Goal: Use online tool/utility: Utilize a website feature to perform a specific function

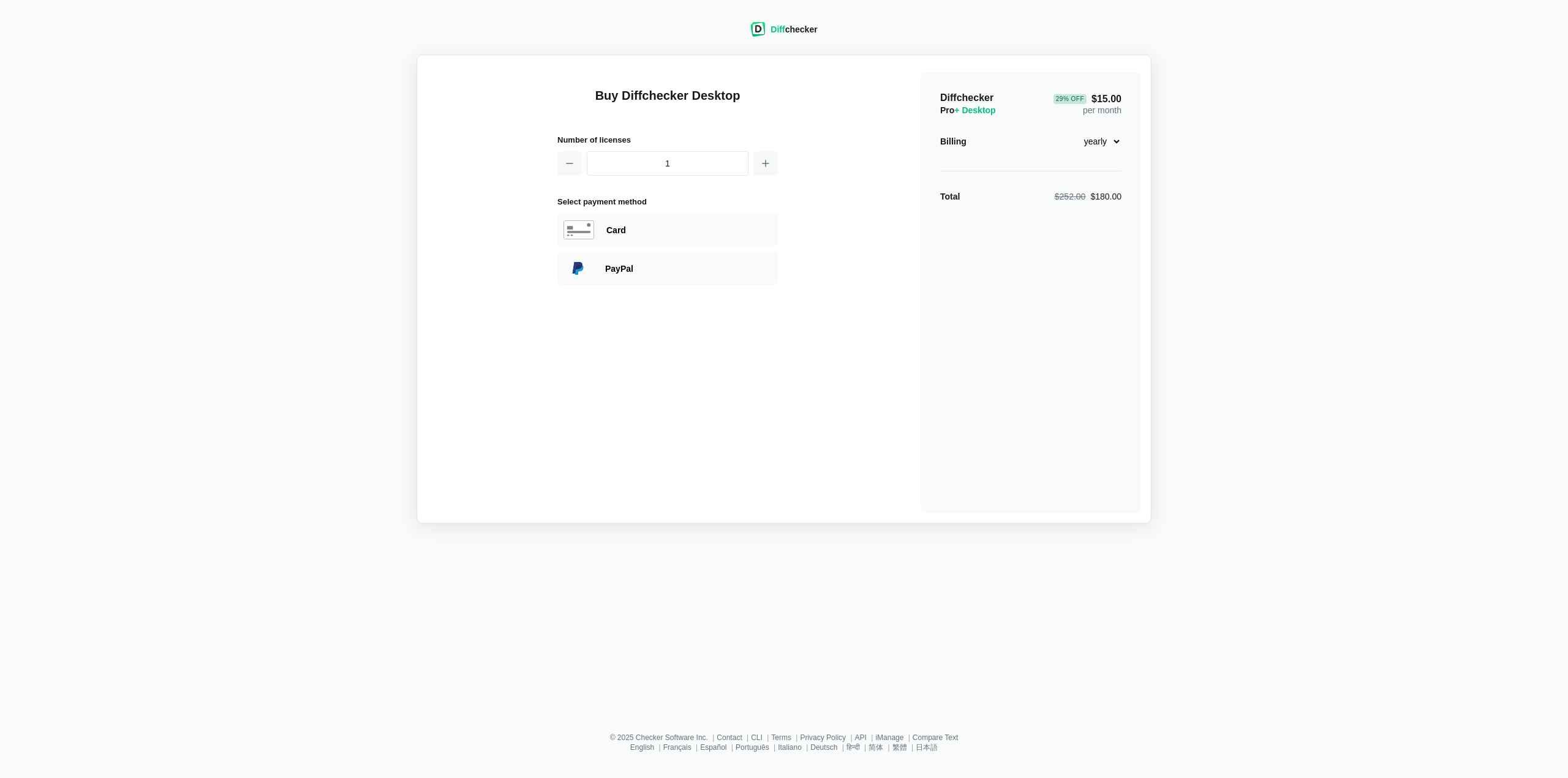
drag, startPoint x: 715, startPoint y: 39, endPoint x: 740, endPoint y: 39, distance: 25.0
click at [715, 40] on div "Diff checker Buy Diffchecker Desktop Number of licenses 1 Select payment method…" at bounding box center [784, 265] width 1554 height 516
click at [769, 37] on link "Diff checker" at bounding box center [784, 33] width 66 height 10
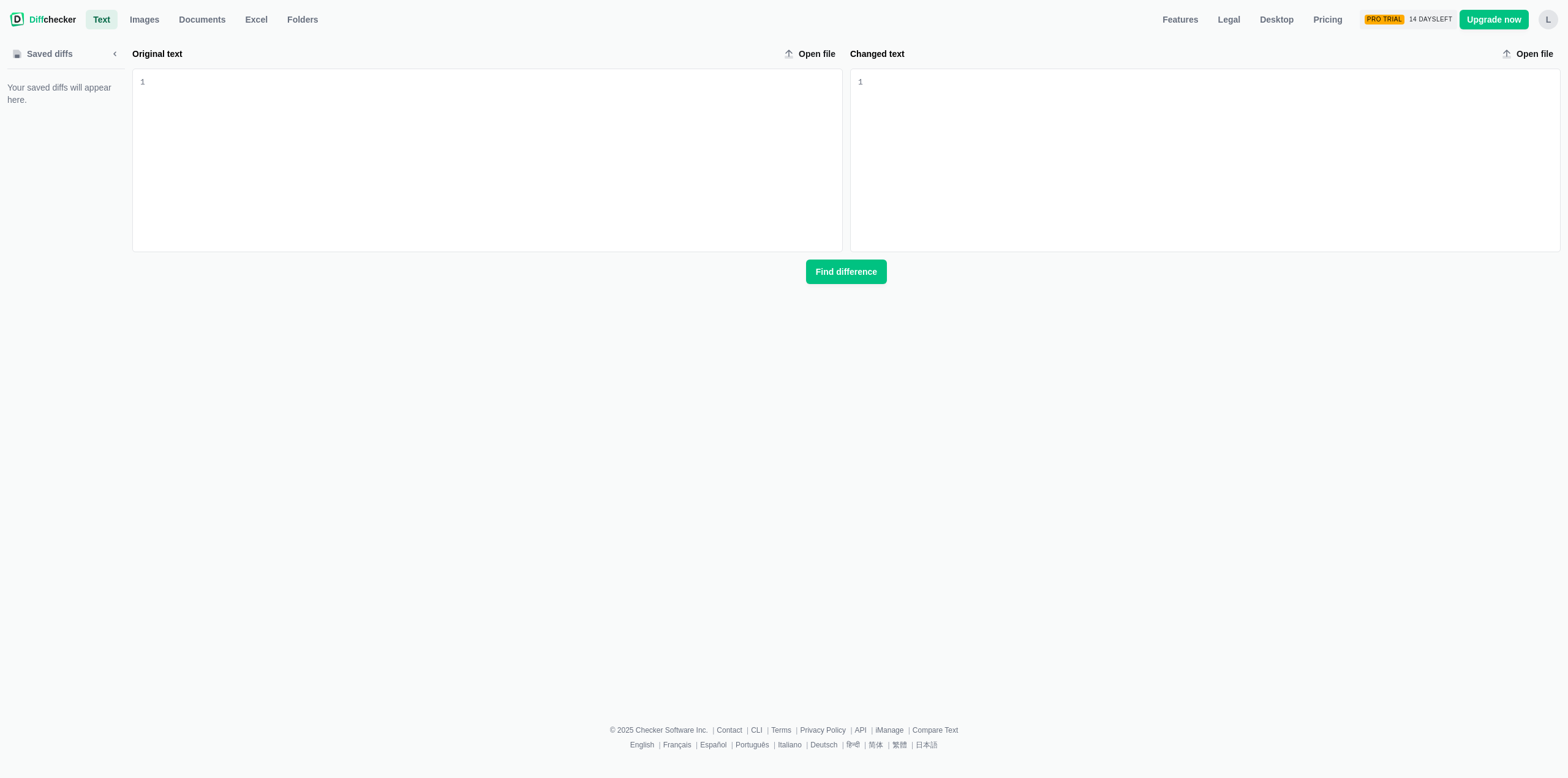
click at [52, 16] on span "Diff checker" at bounding box center [53, 20] width 47 height 12
click at [1198, 24] on span "Features" at bounding box center [1181, 20] width 41 height 12
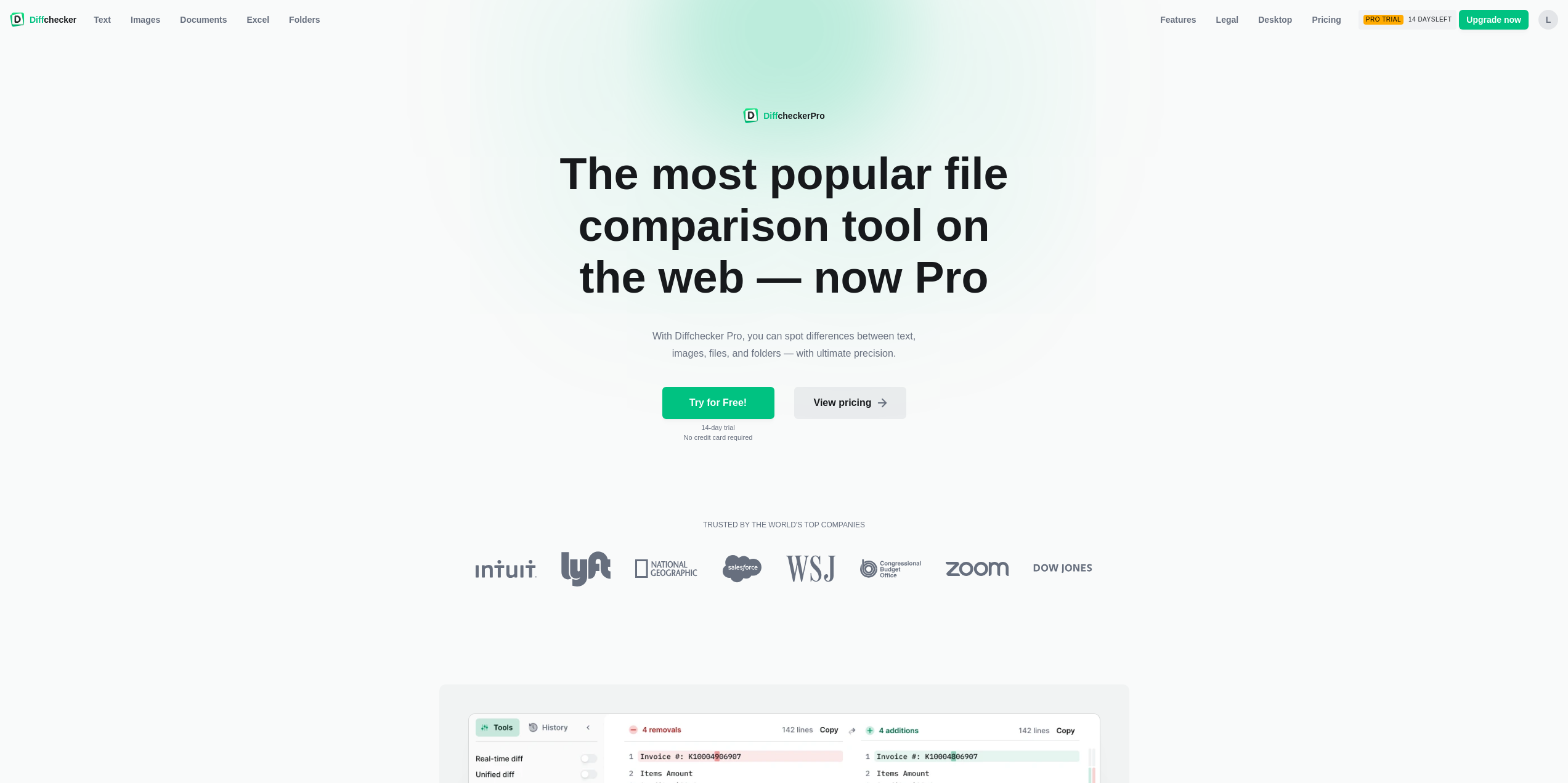
click at [848, 395] on link "View pricing" at bounding box center [851, 403] width 112 height 32
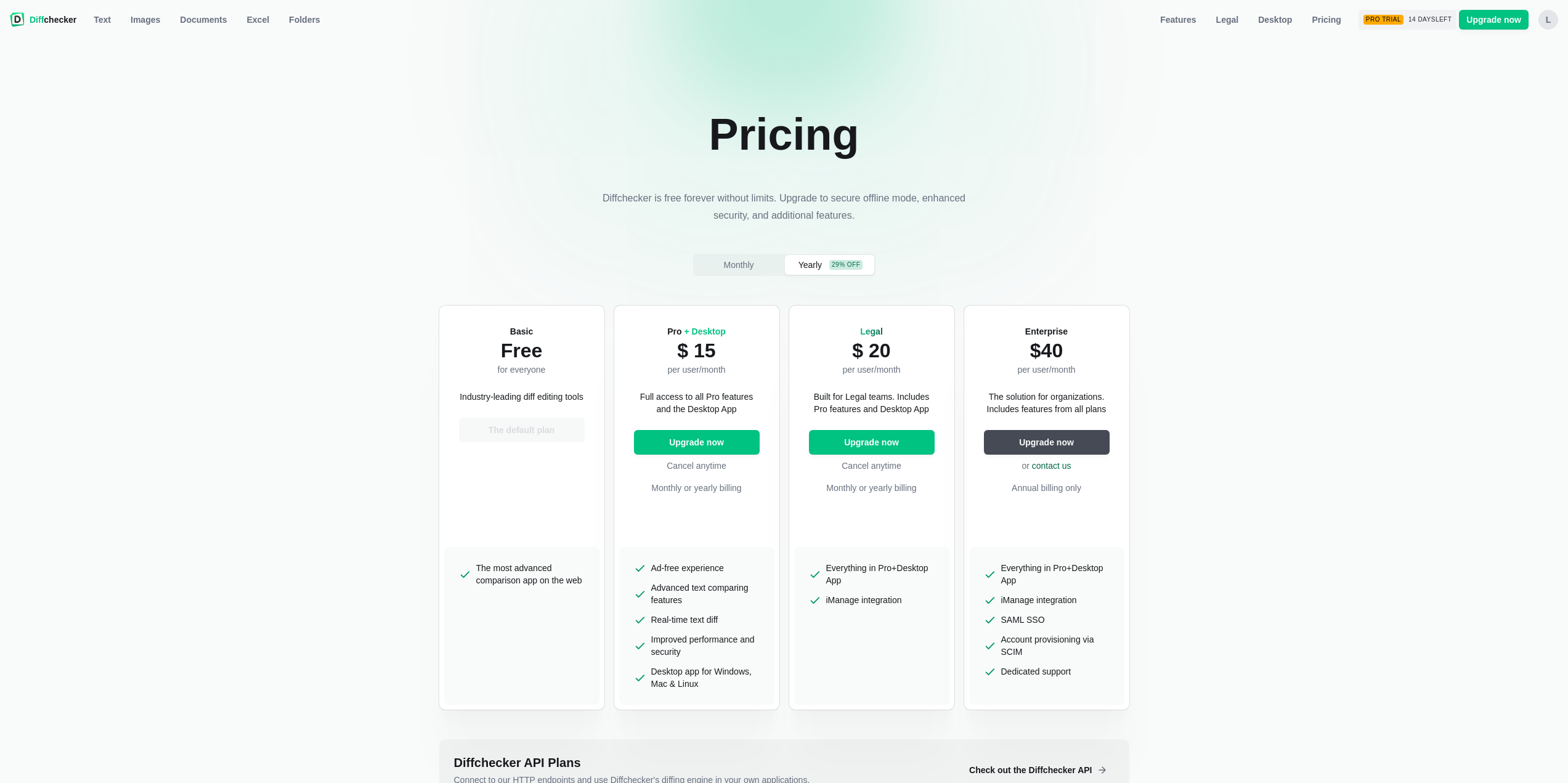
click at [57, 17] on span "Diff checker" at bounding box center [53, 20] width 47 height 12
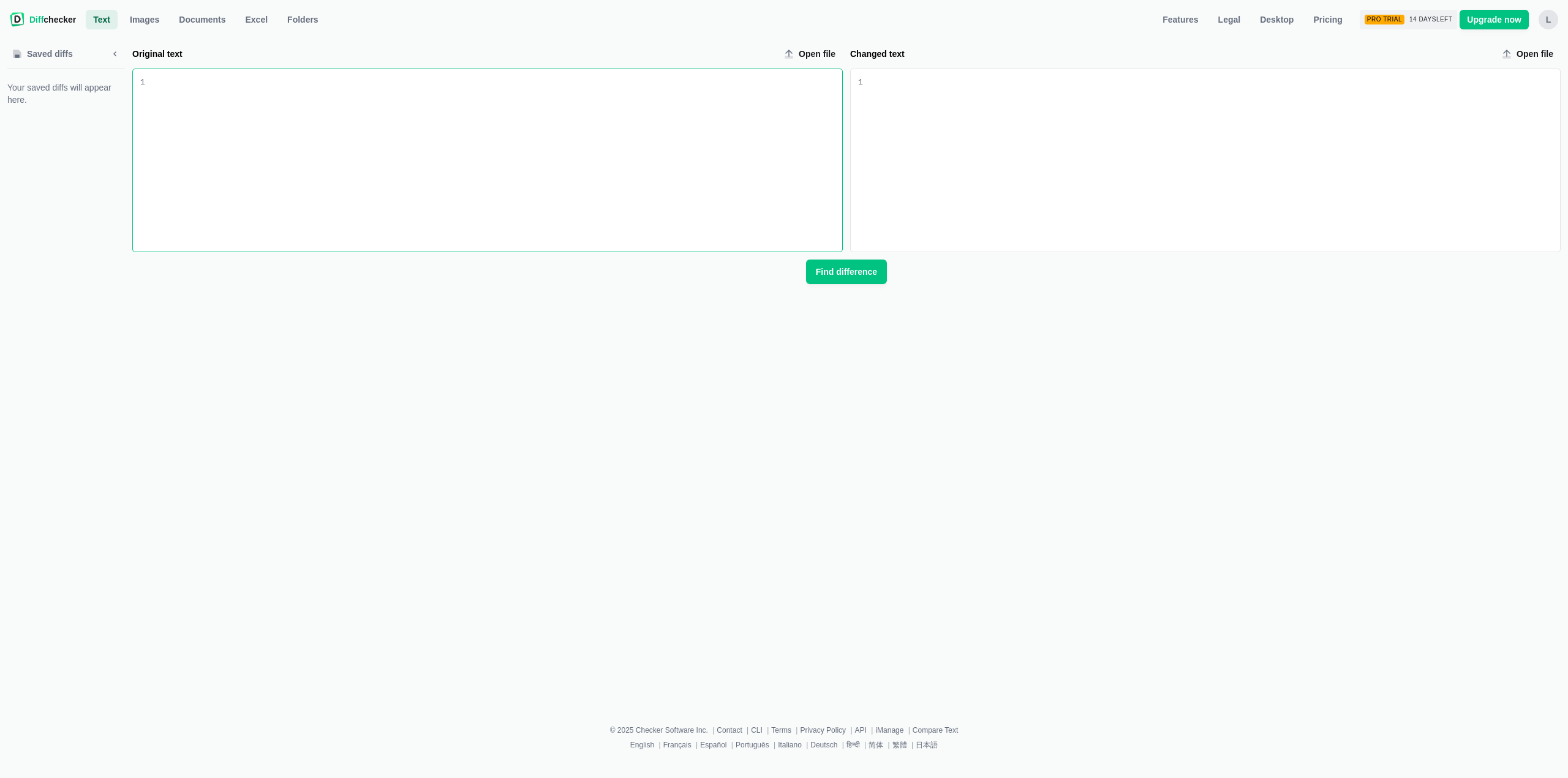
click at [157, 84] on div "Original text input" at bounding box center [496, 78] width 692 height 12
click at [176, 17] on span "Documents" at bounding box center [202, 20] width 51 height 12
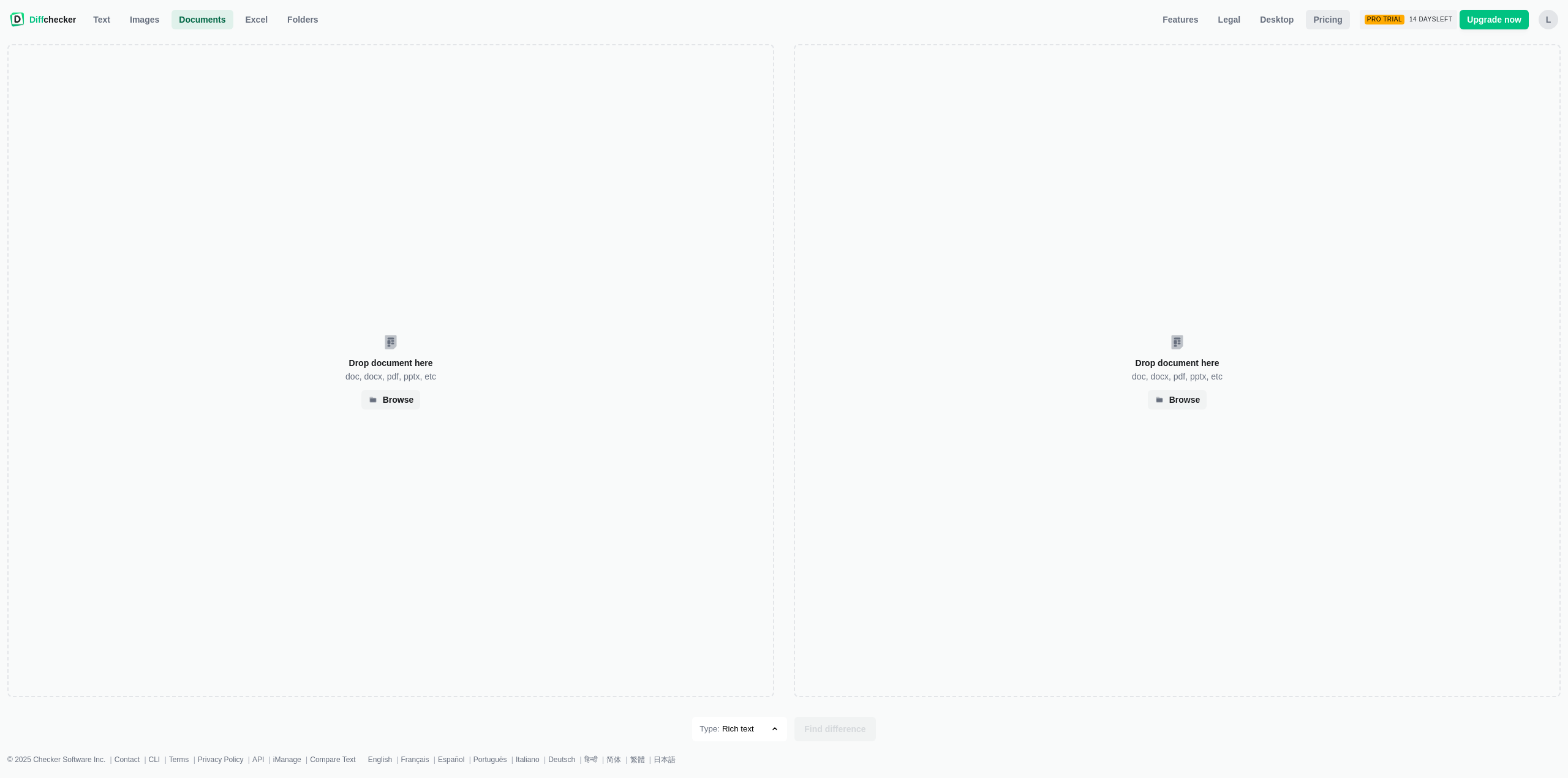
click at [1335, 21] on span "Pricing" at bounding box center [1328, 20] width 34 height 12
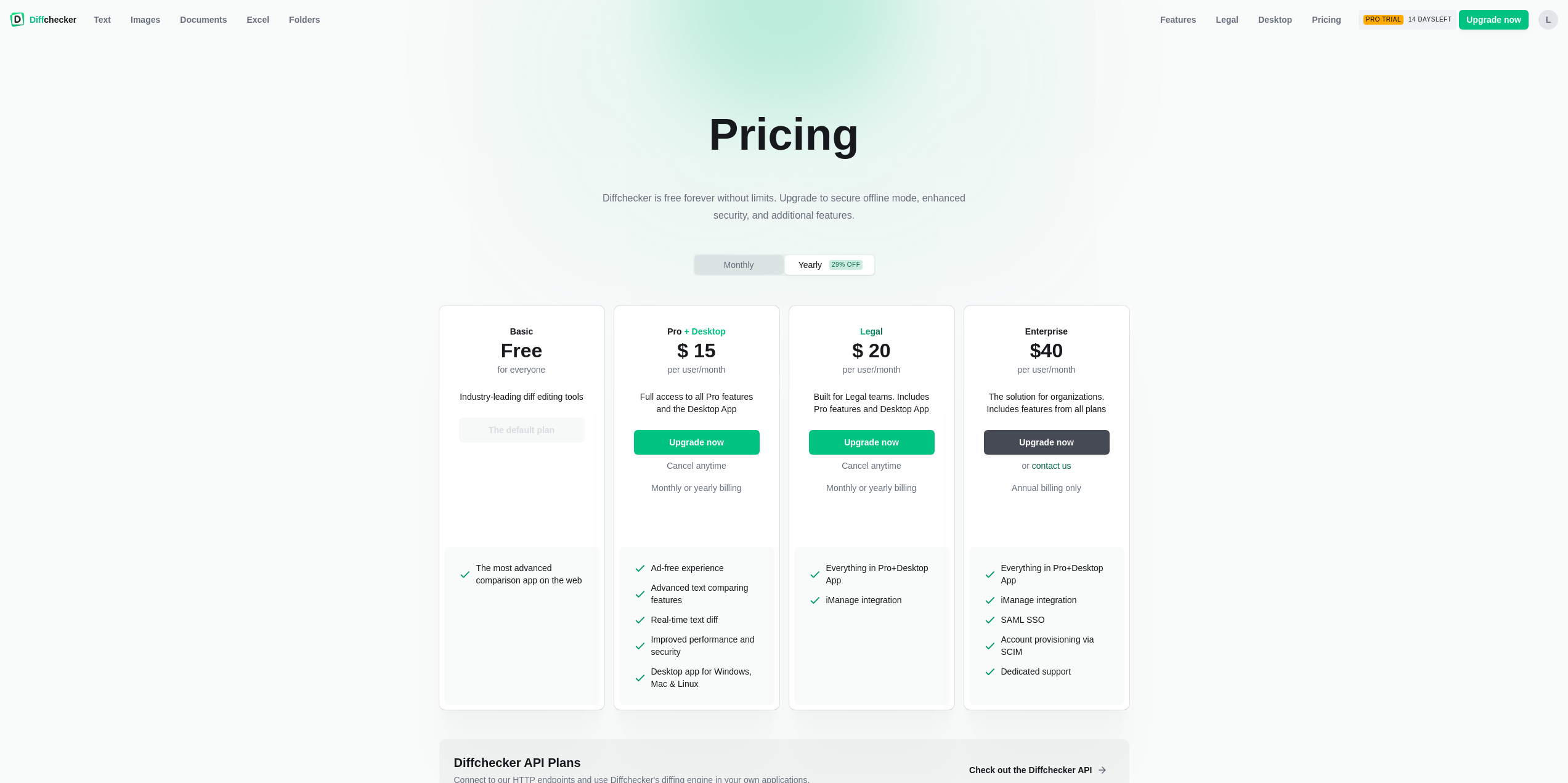
click at [727, 264] on span "Monthly" at bounding box center [739, 265] width 35 height 12
click at [196, 19] on span "Documents" at bounding box center [203, 20] width 52 height 12
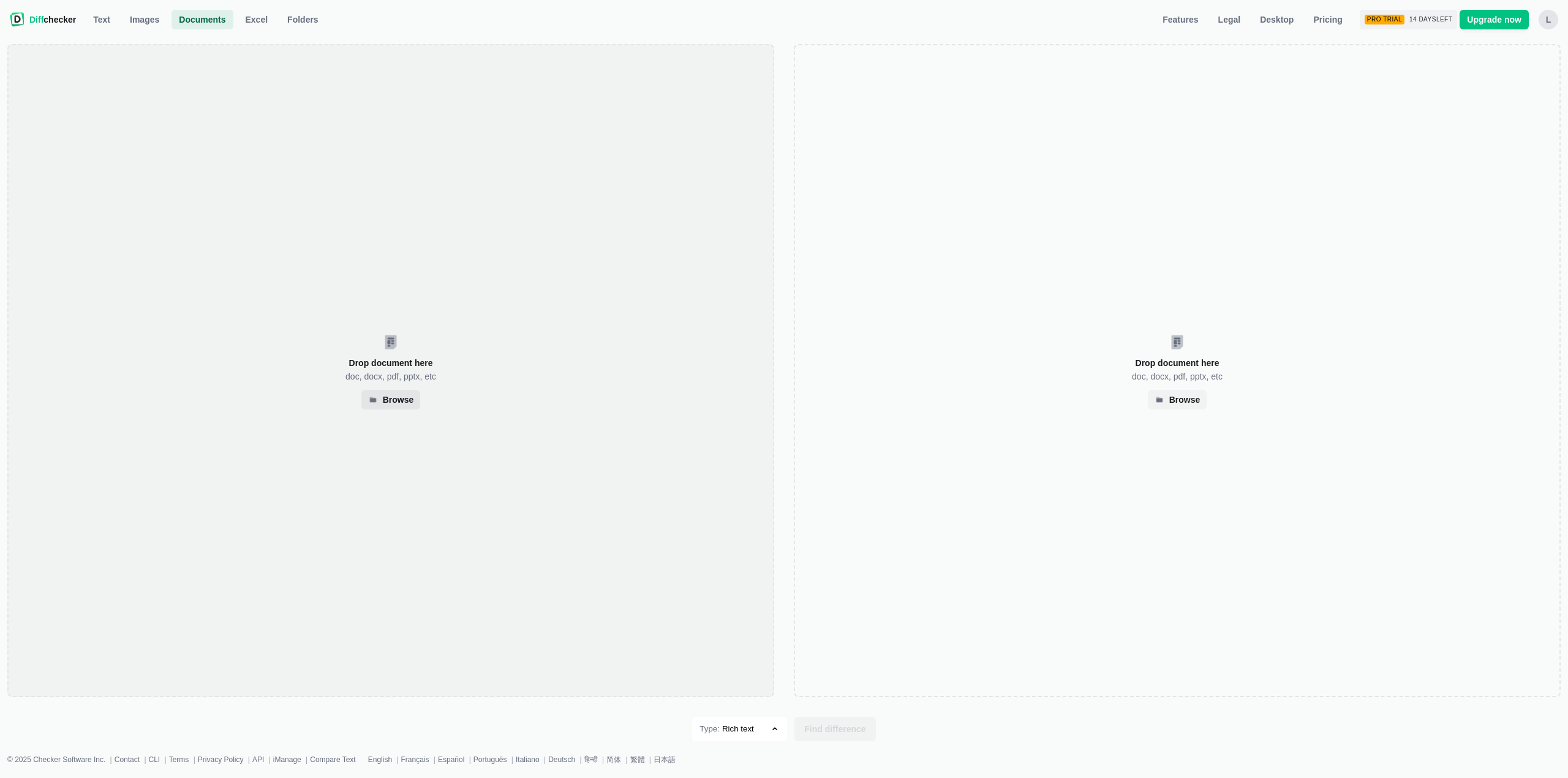
click at [397, 394] on div "Browse" at bounding box center [391, 400] width 59 height 20
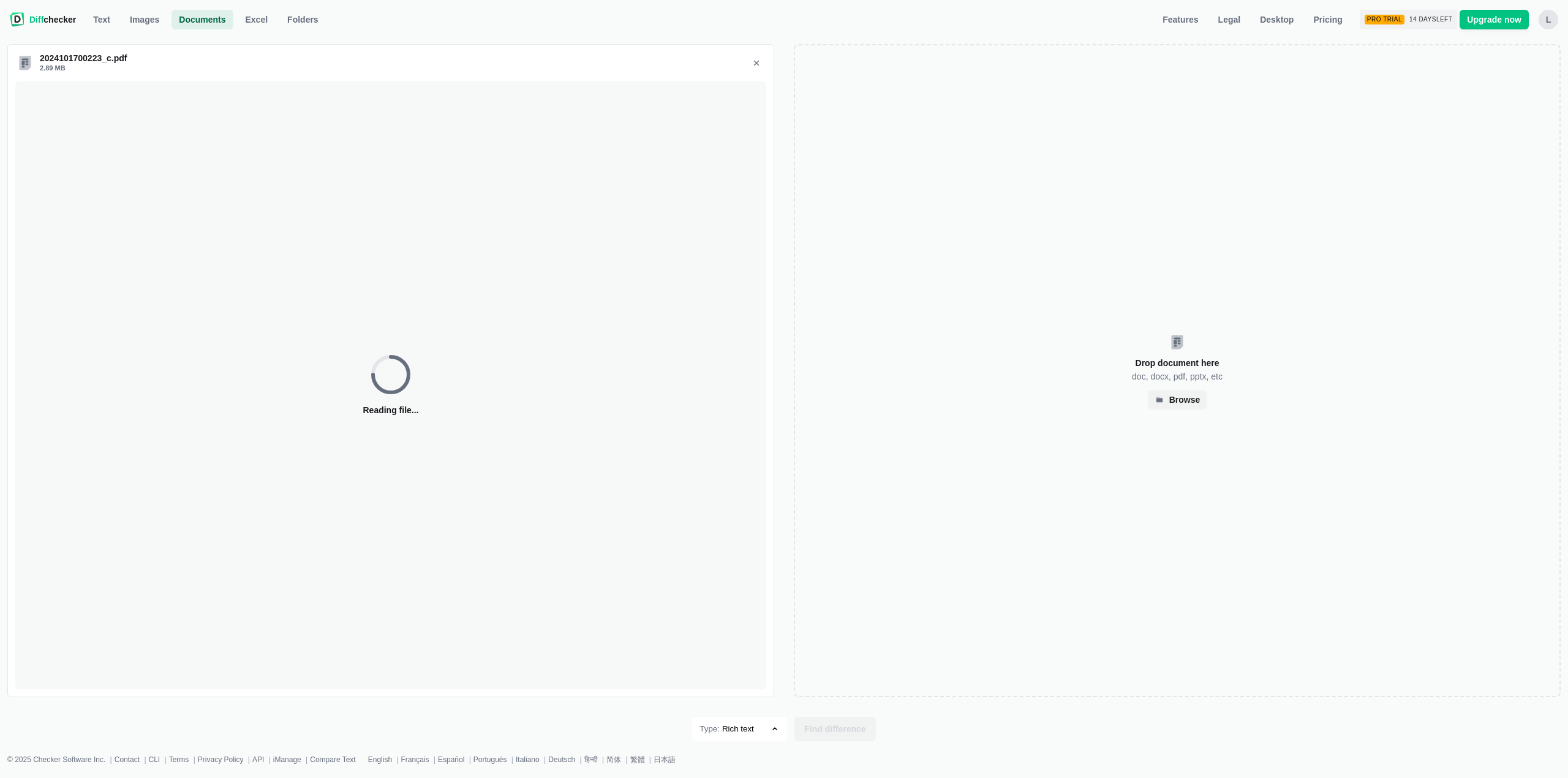
select select "173"
click at [1170, 405] on div "Browse" at bounding box center [1177, 400] width 46 height 10
select select "172"
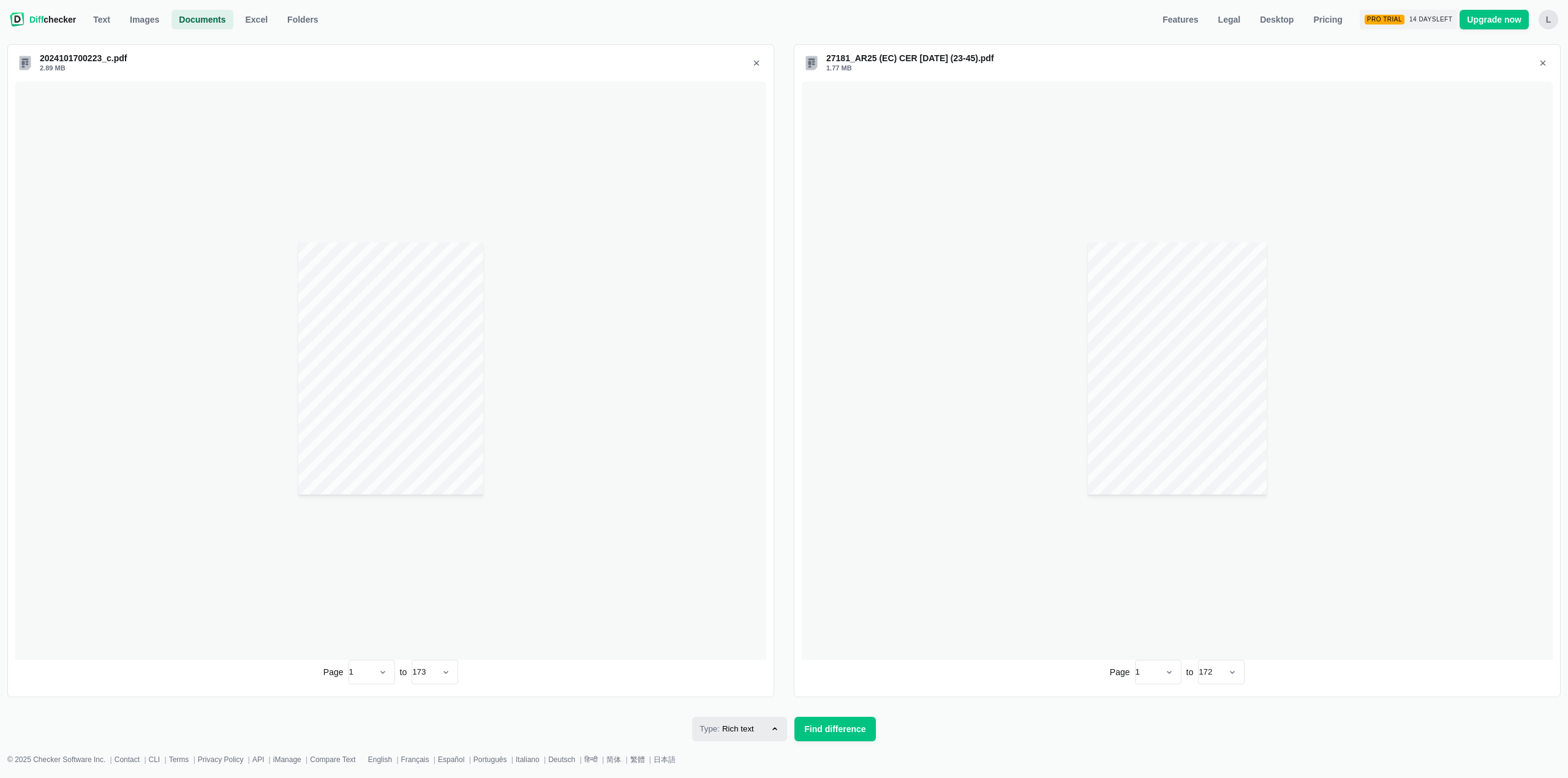
click at [775, 734] on icon "button" at bounding box center [775, 729] width 10 height 10
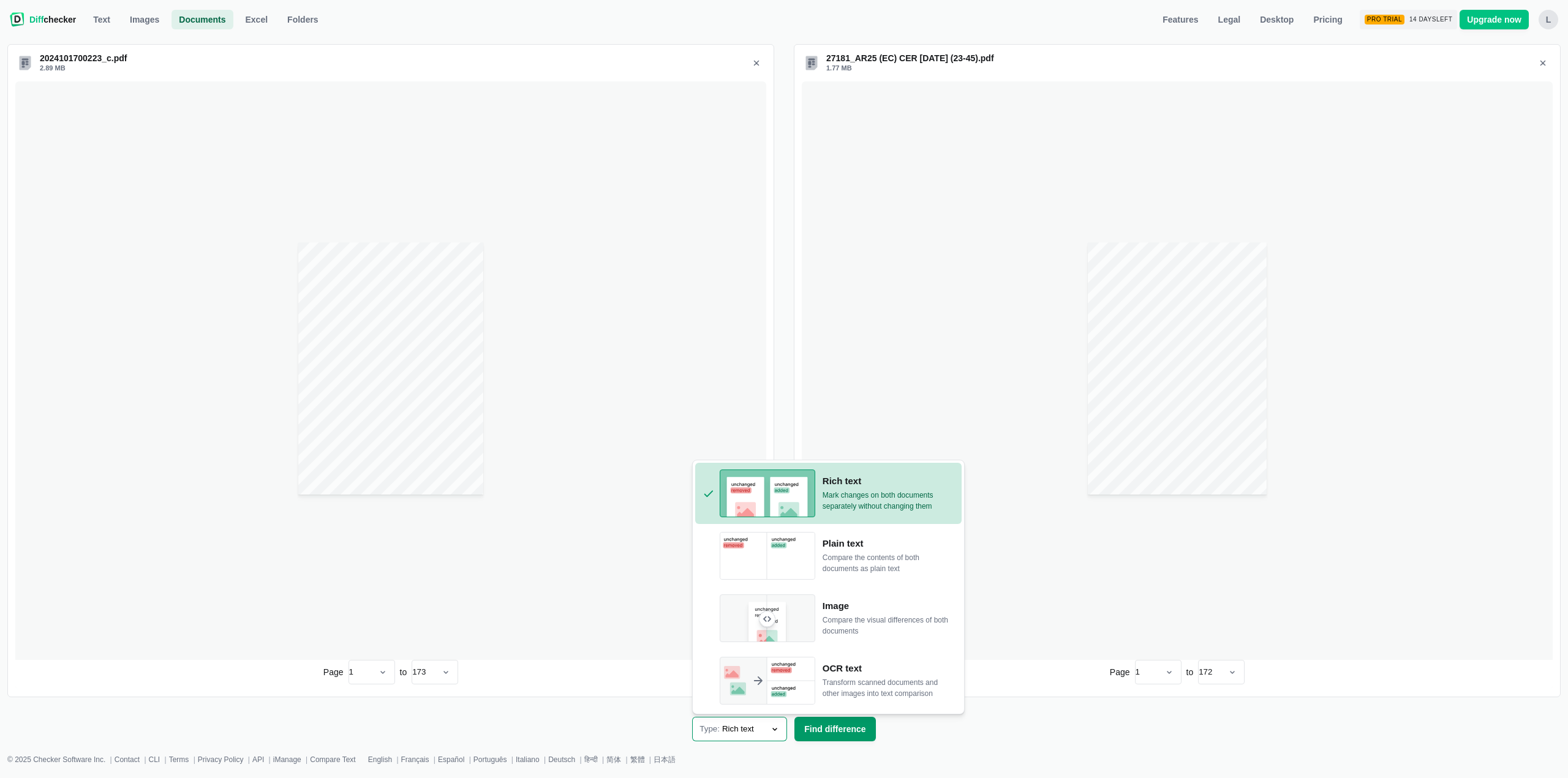
click at [831, 733] on span "Find difference" at bounding box center [835, 729] width 66 height 12
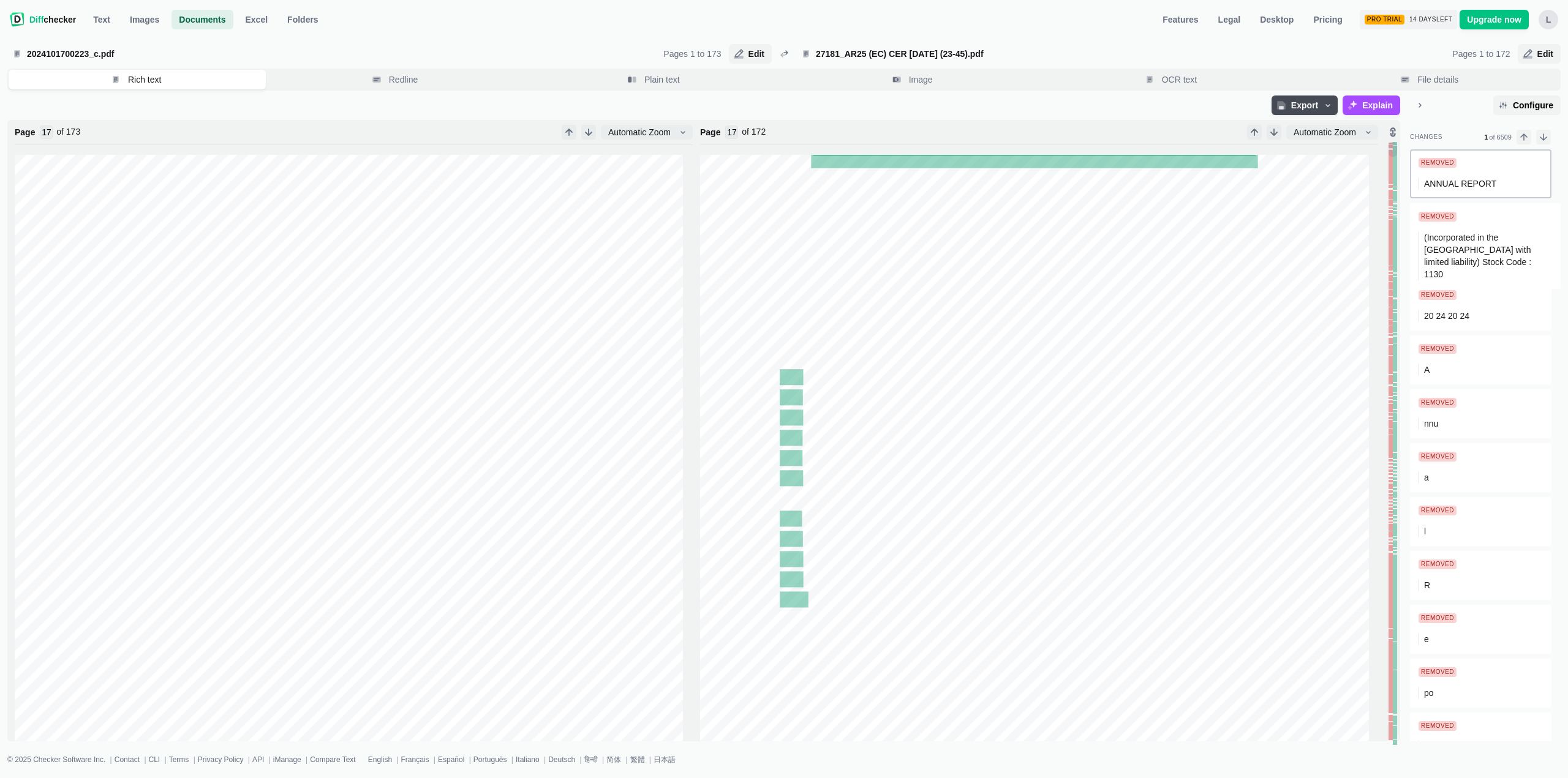
type input "173"
type input "172"
type input "1"
click at [732, 136] on input "1" at bounding box center [731, 132] width 13 height 14
click at [727, 134] on input "1" at bounding box center [731, 132] width 13 height 14
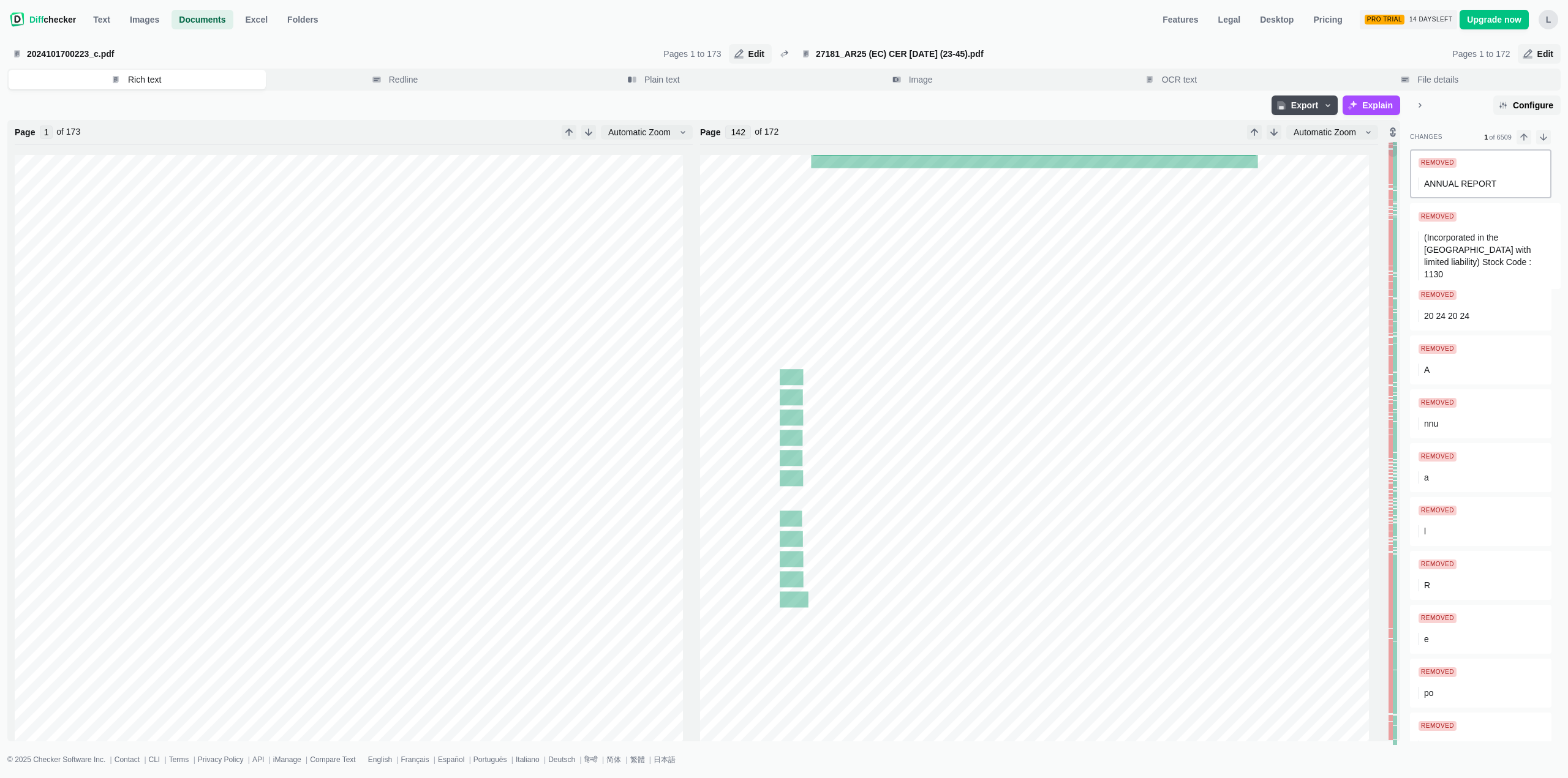
type input "142"
type input "143"
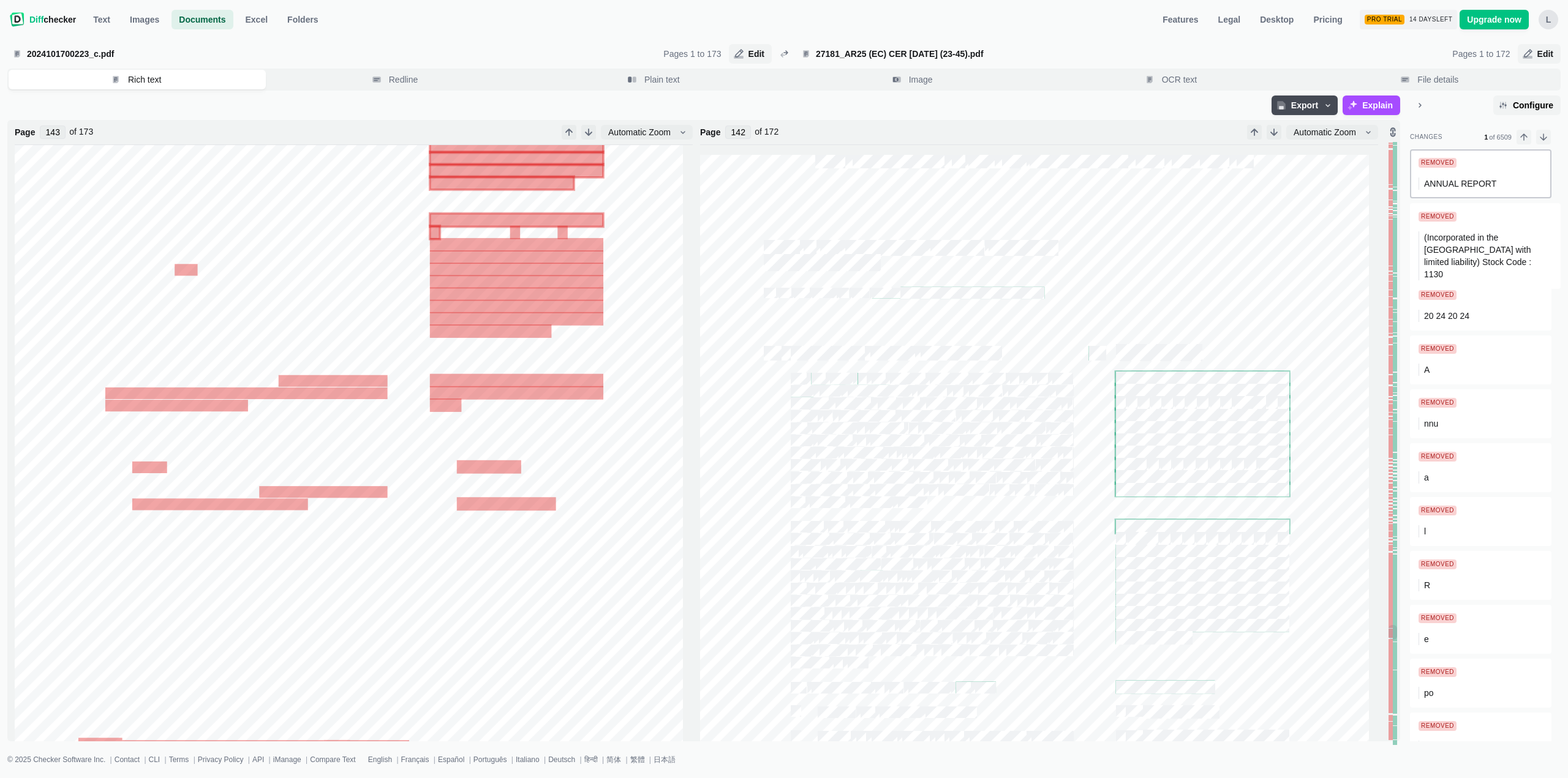
type input "141"
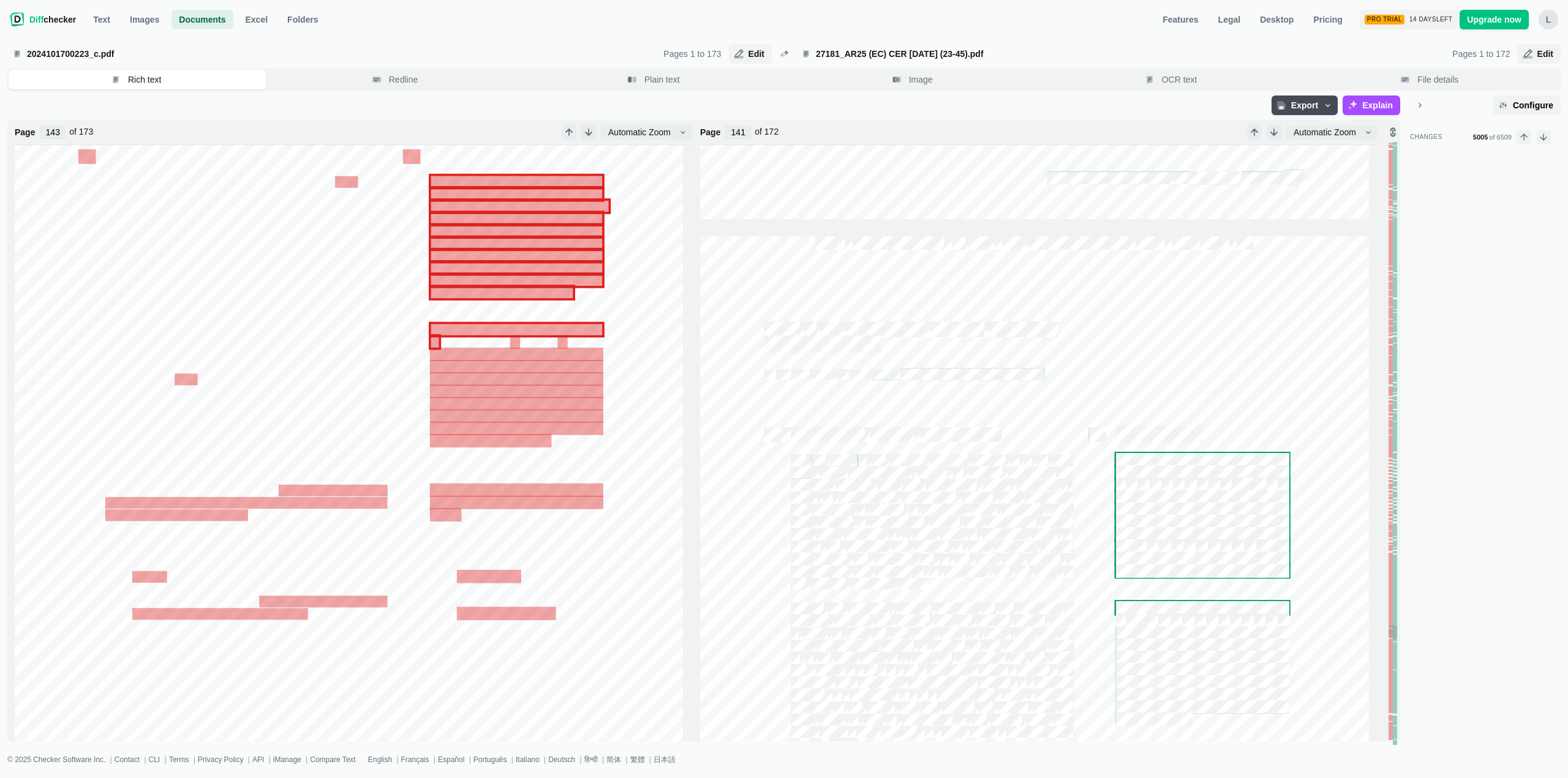
type input "142"
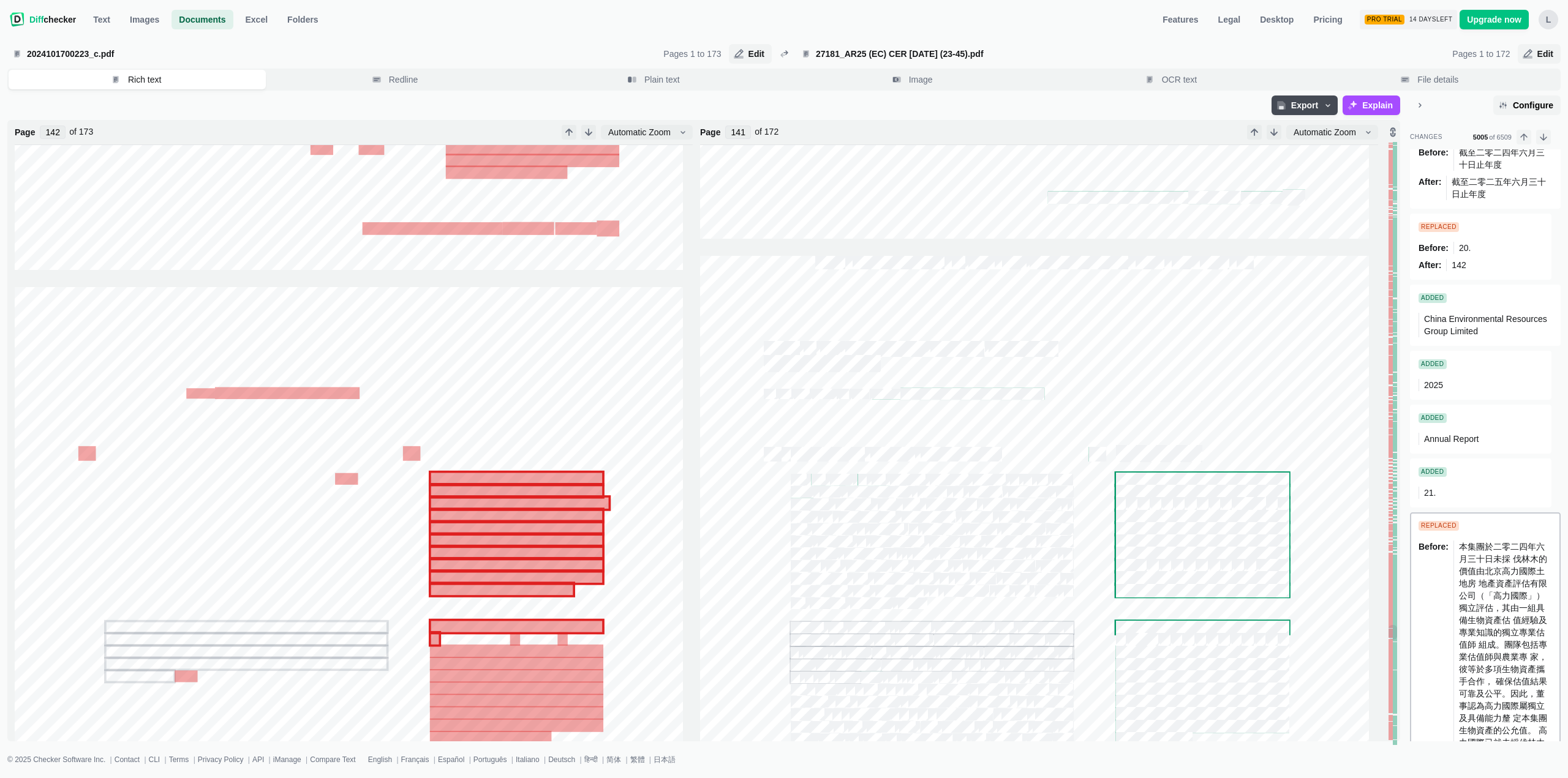
scroll to position [388146, 0]
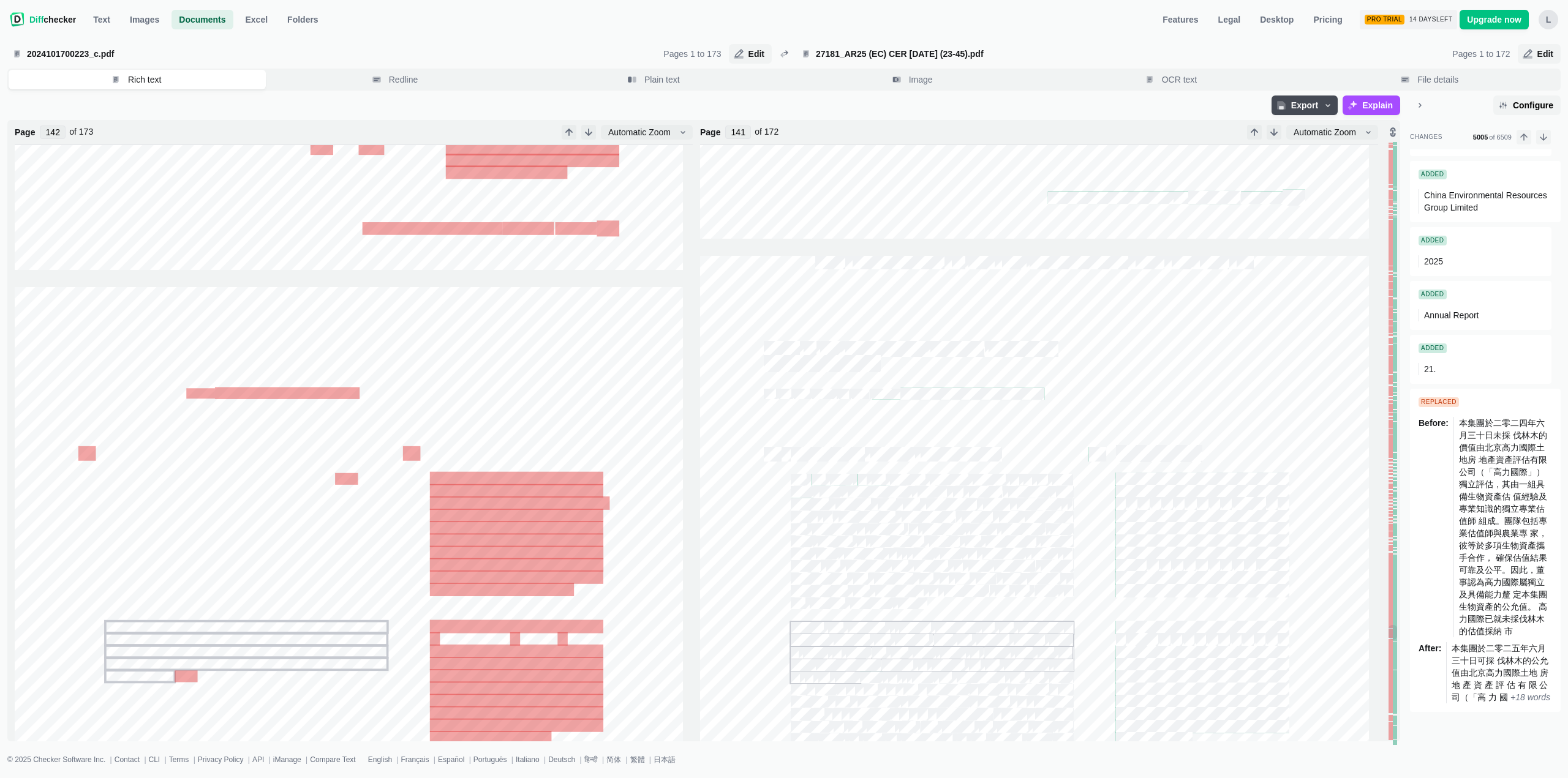
type input "142"
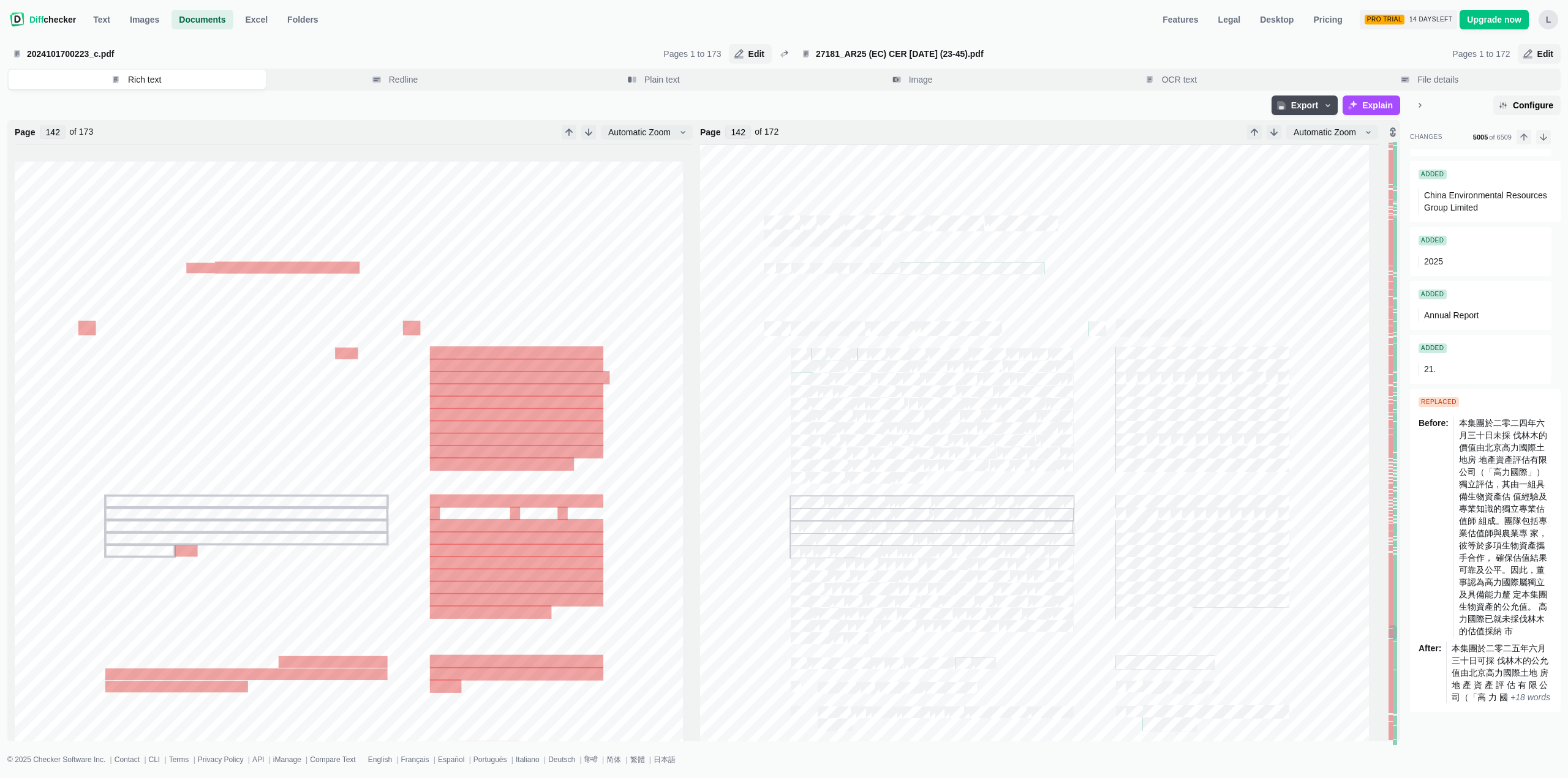
type input "143"
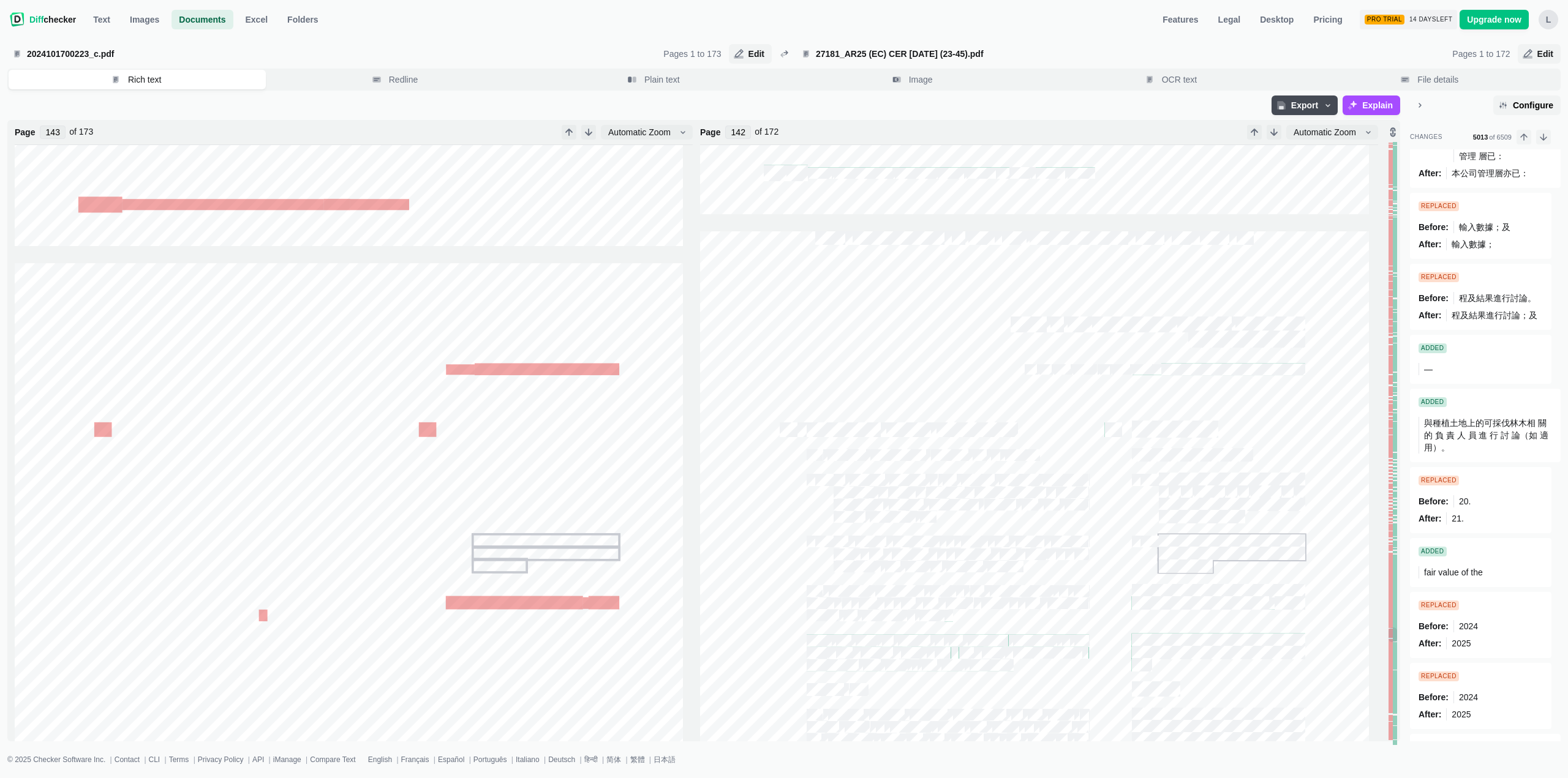
scroll to position [132059, 0]
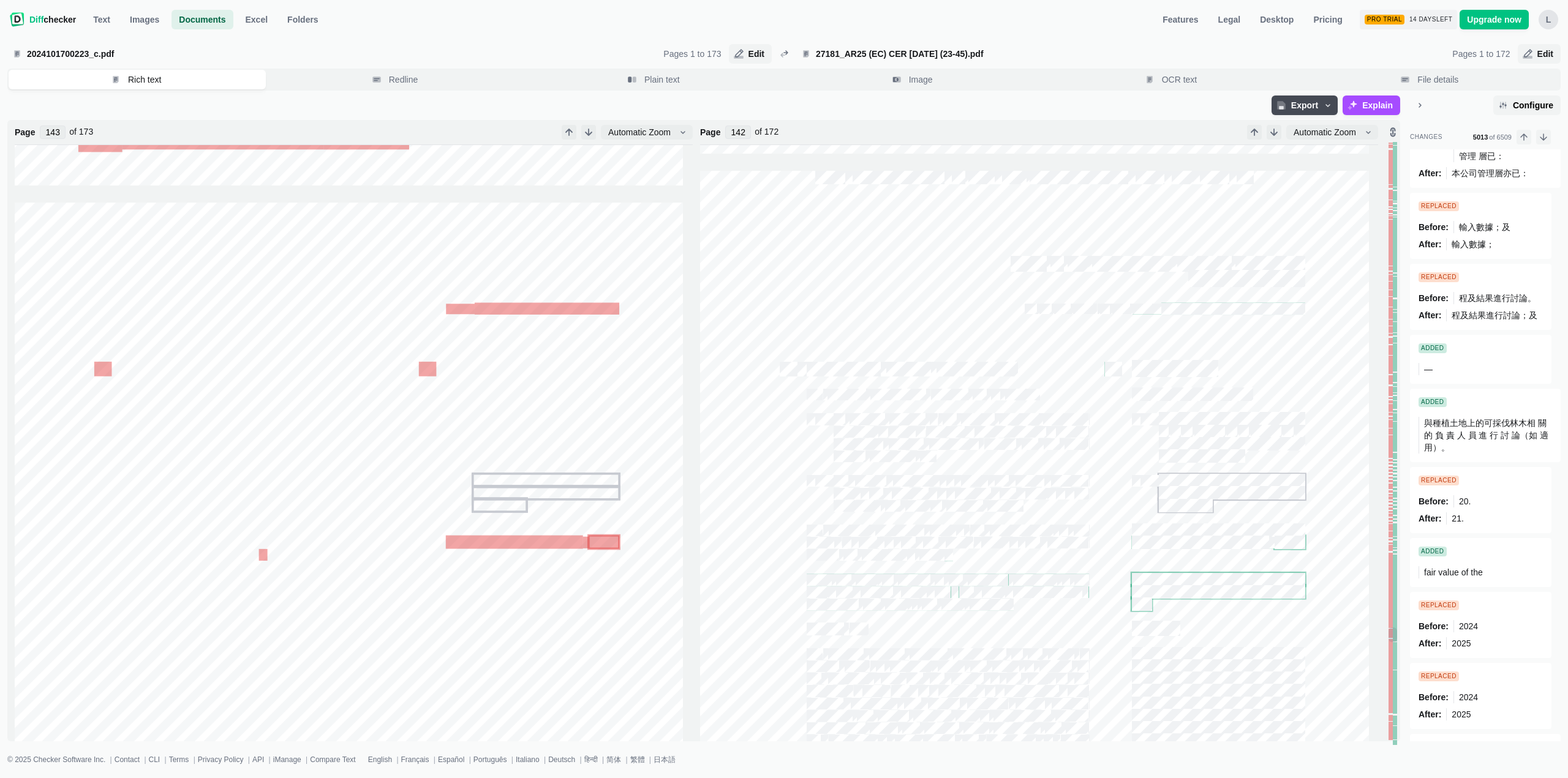
type input "143"
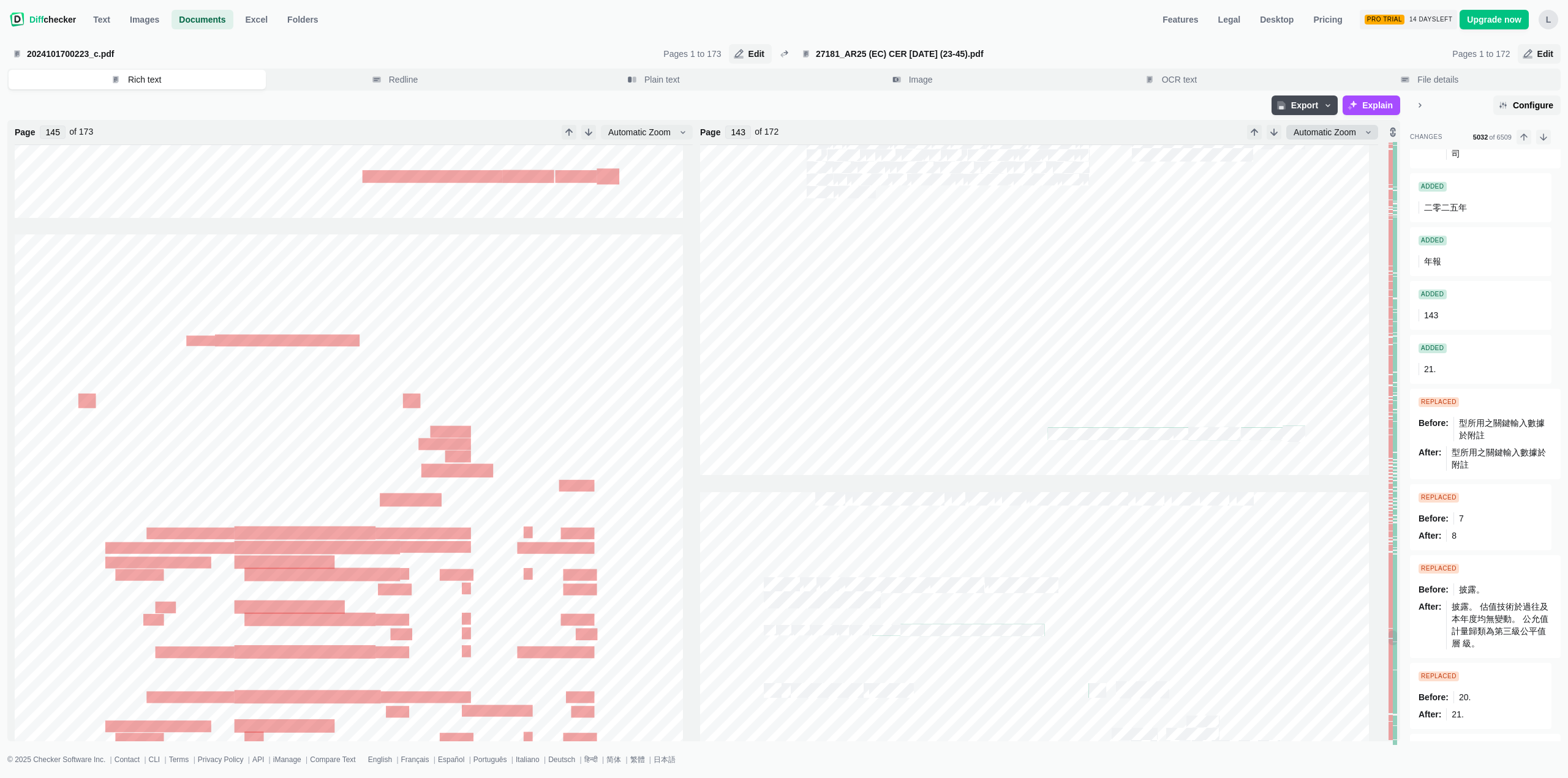
scroll to position [133116, 0]
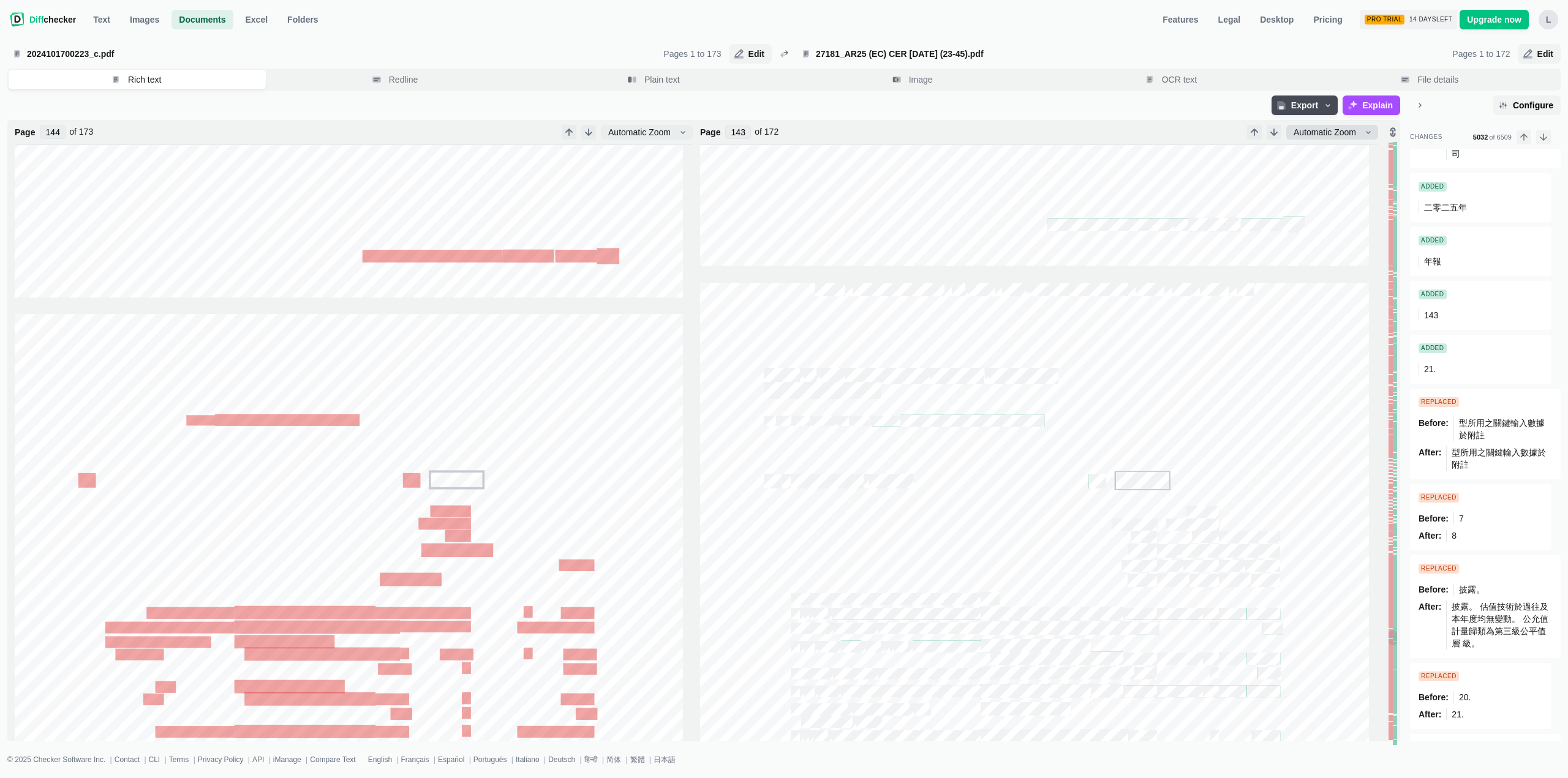
type input "145"
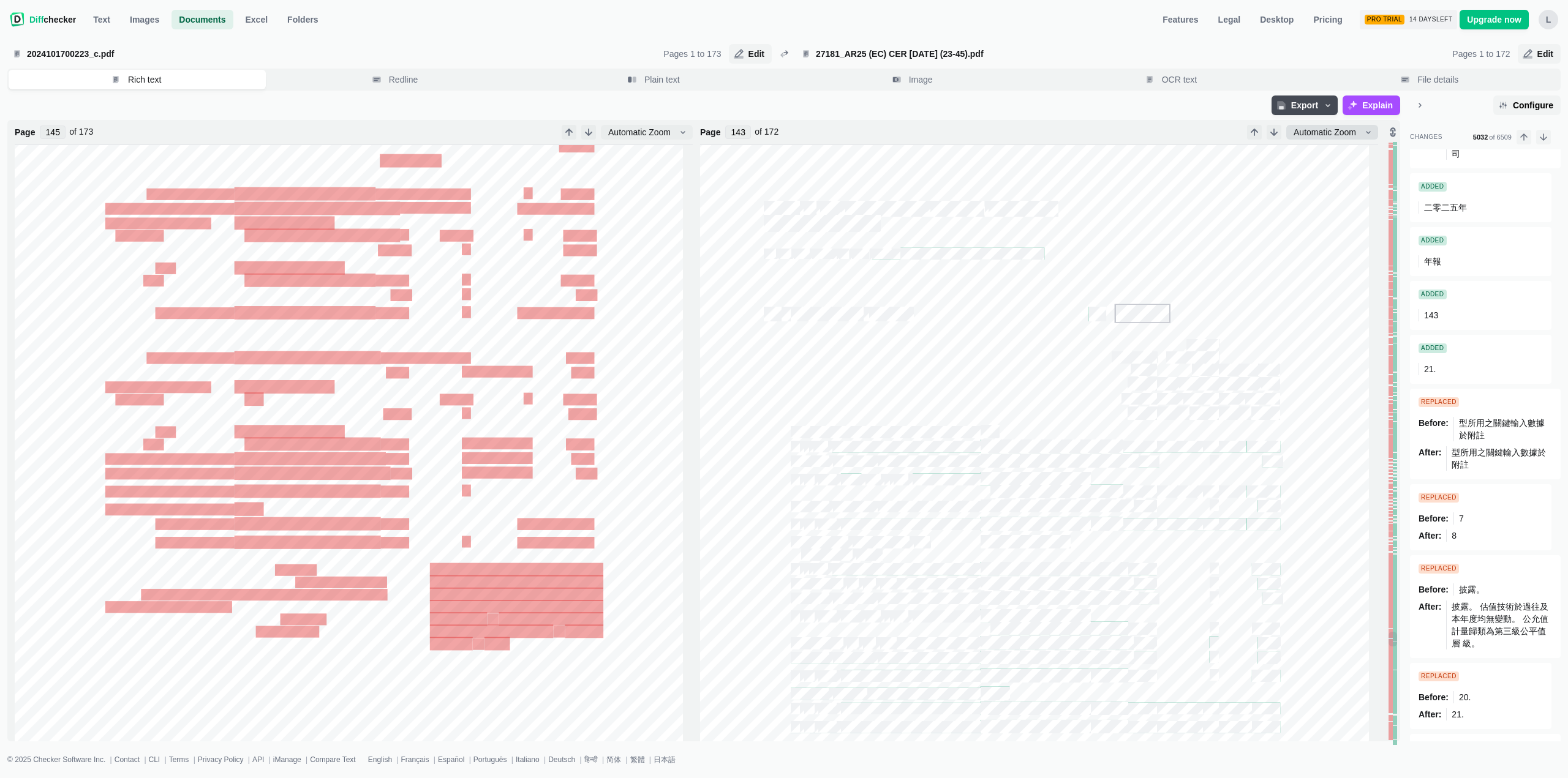
type input "144"
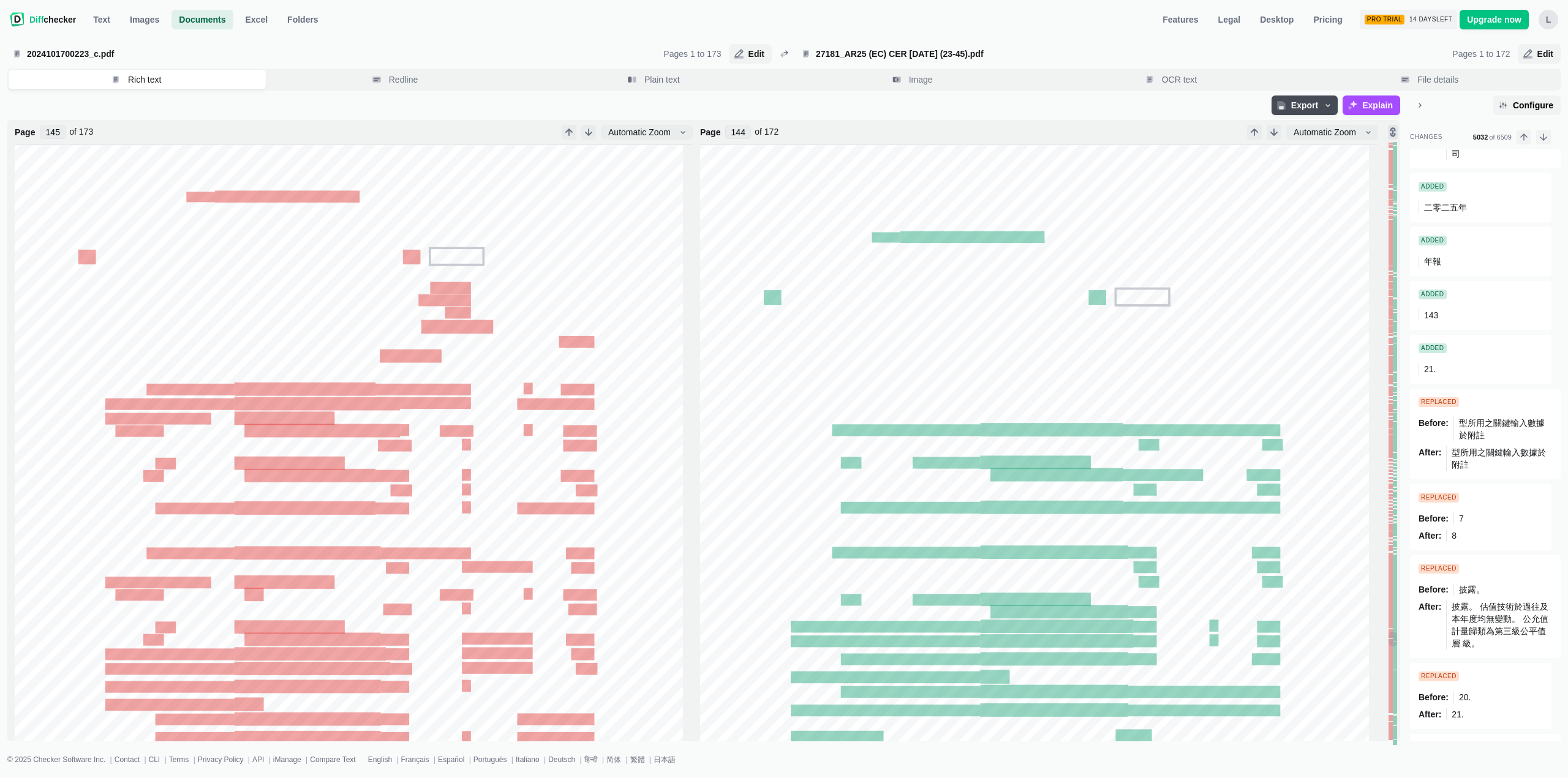
click at [1392, 133] on icon "Lock scroll" at bounding box center [1393, 132] width 10 height 10
type input "147"
type input "146"
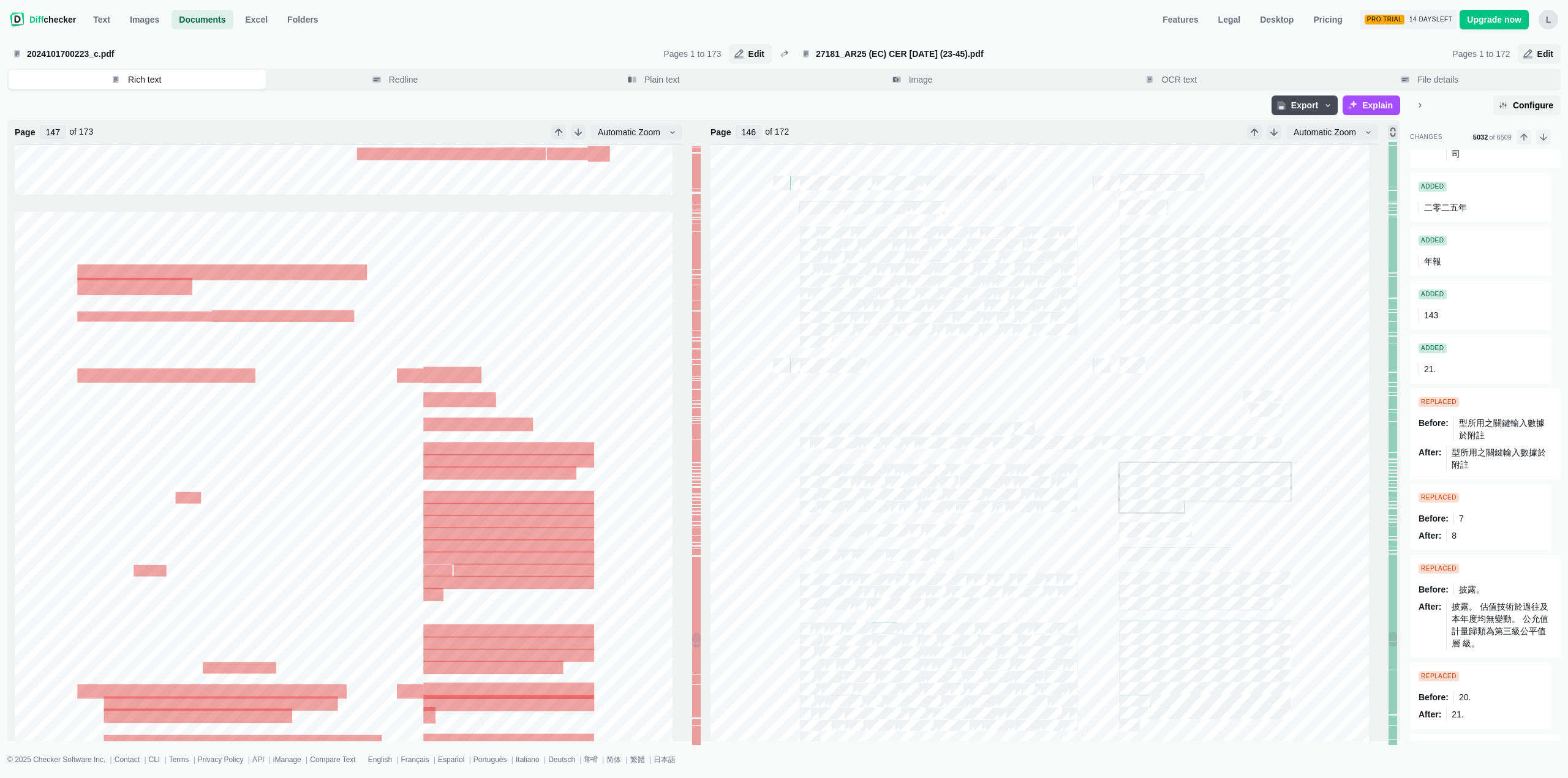
type input "146"
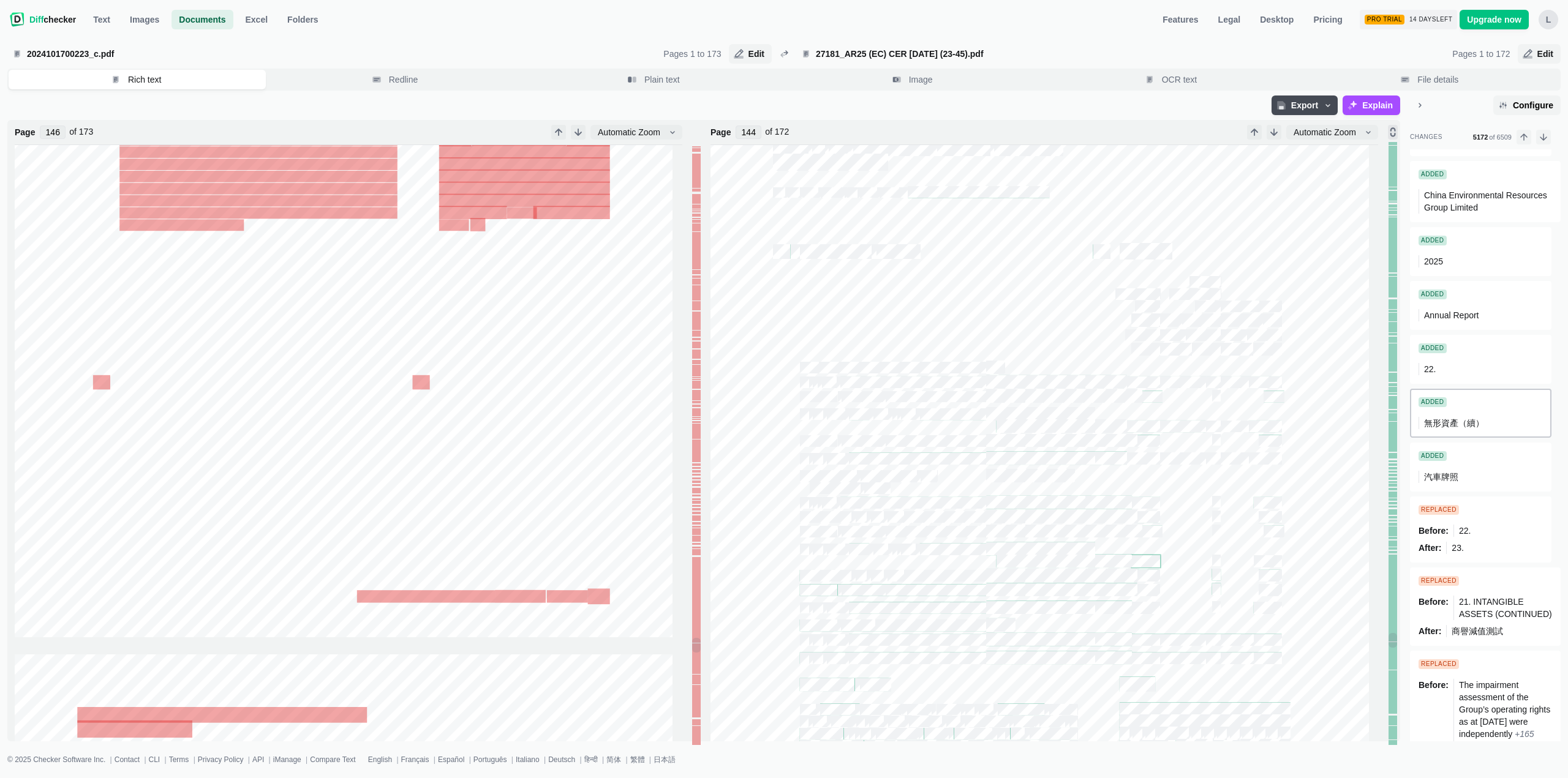
type input "143"
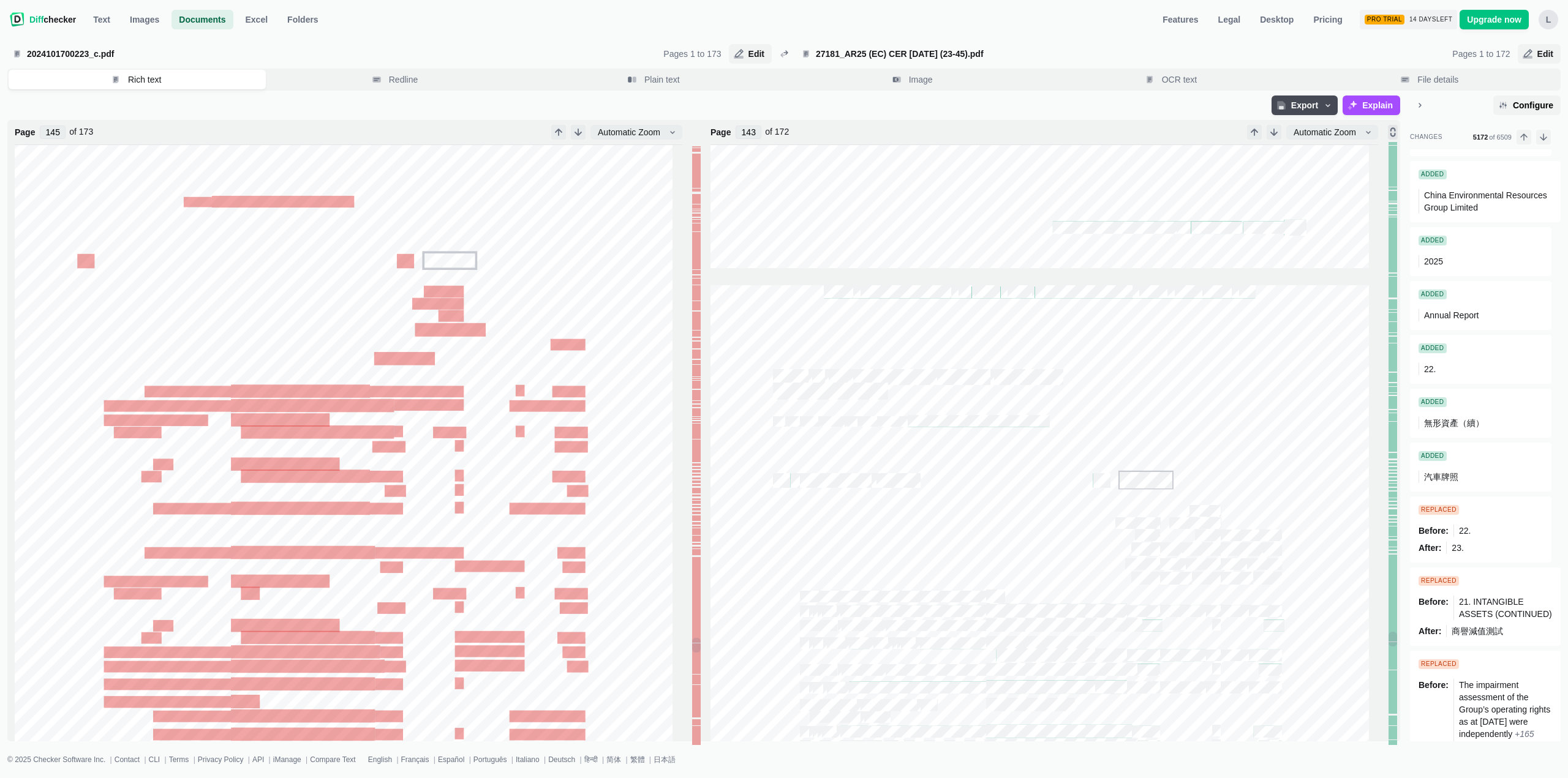
type input "144"
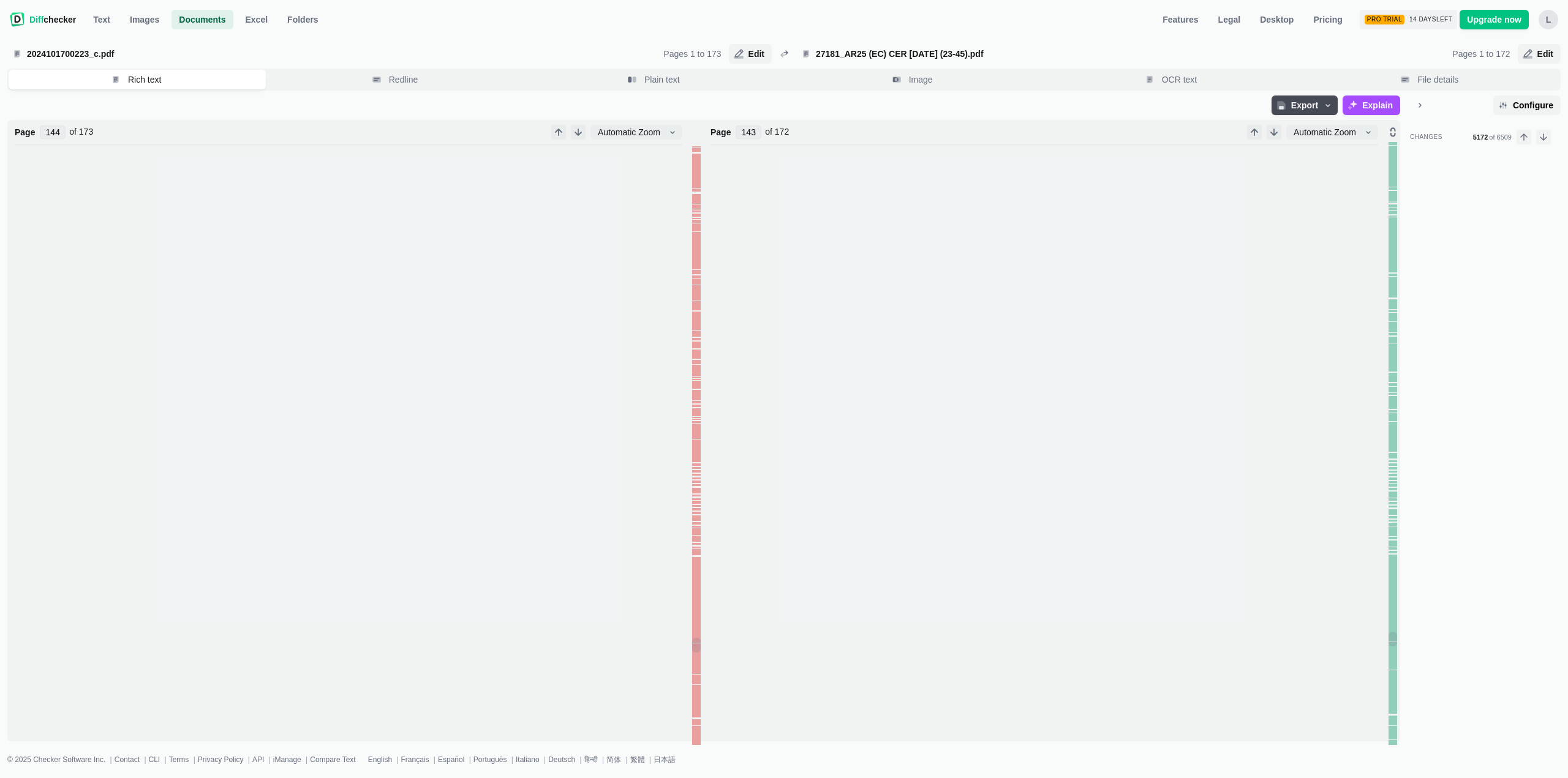
scroll to position [401664, 0]
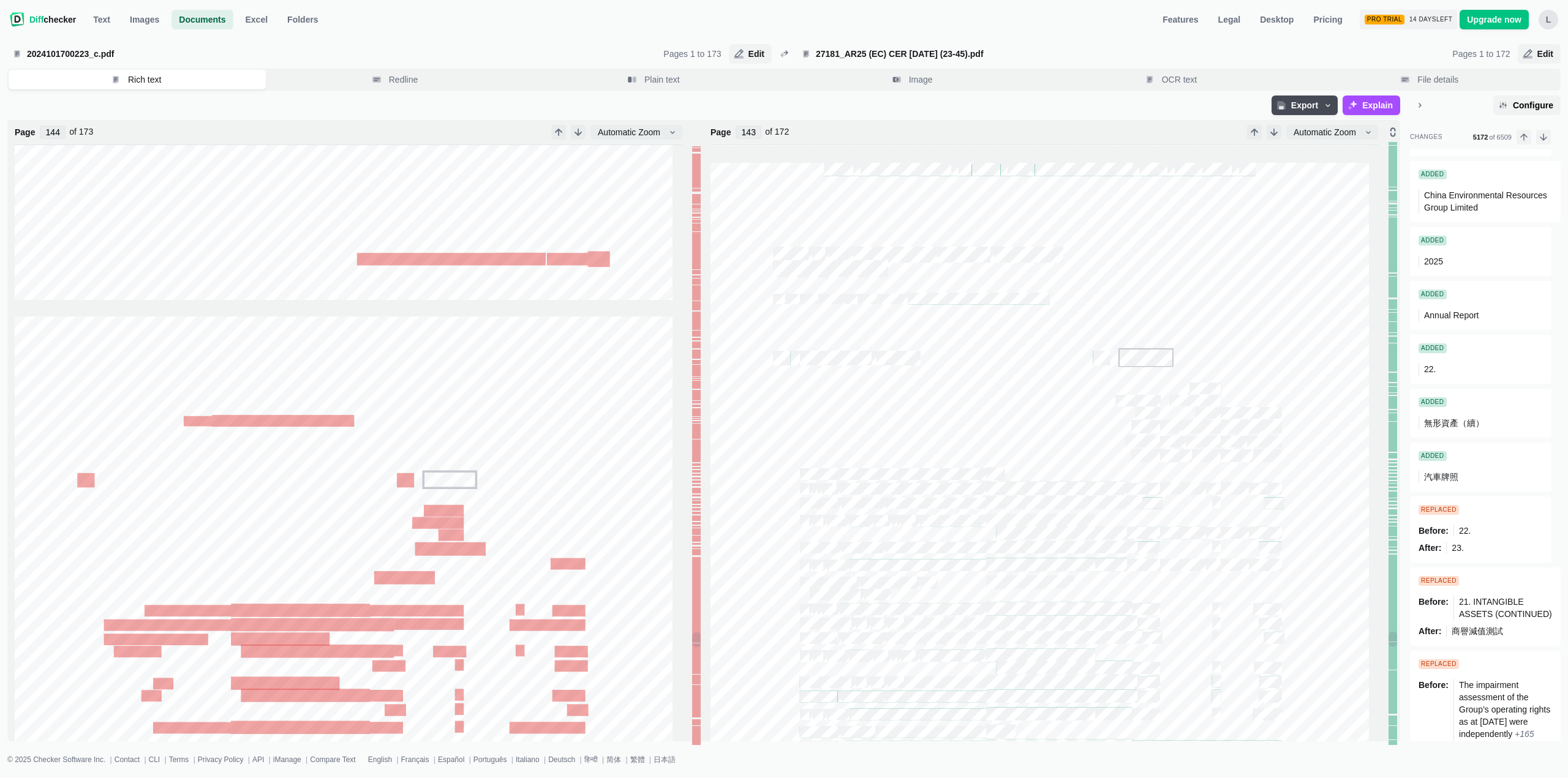
type input "144"
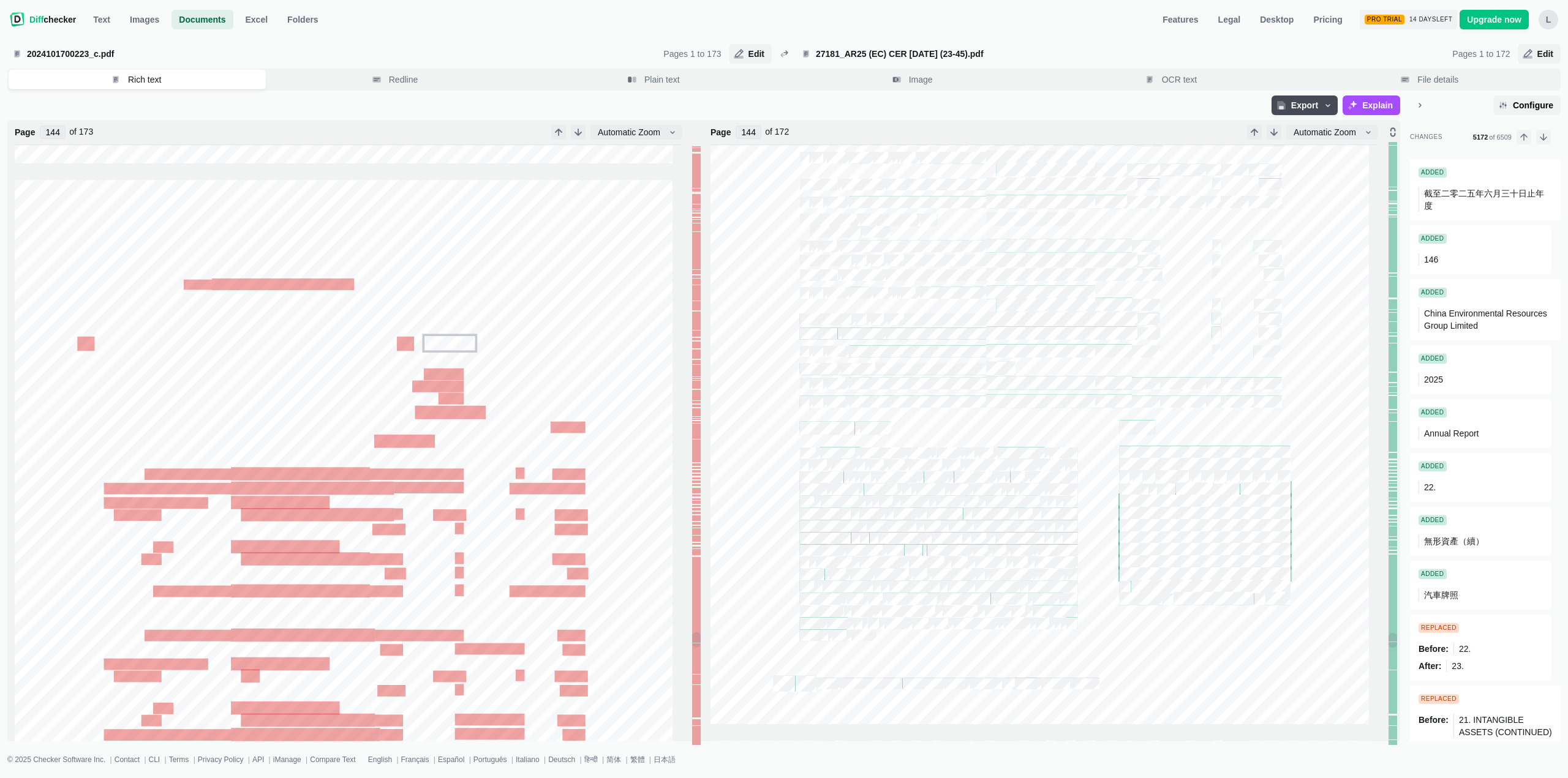
type input "145"
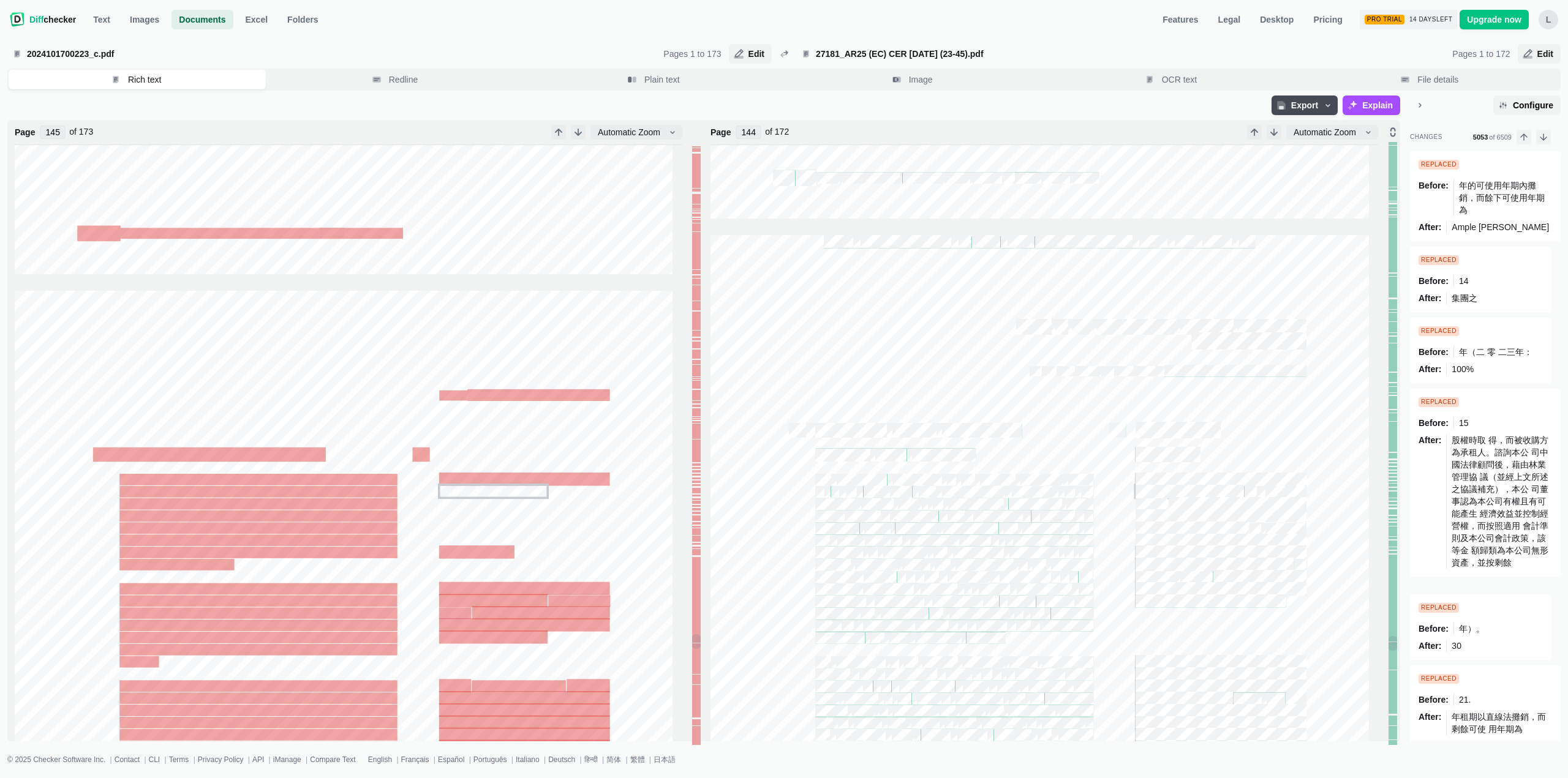
scroll to position [131733, 0]
type input "145"
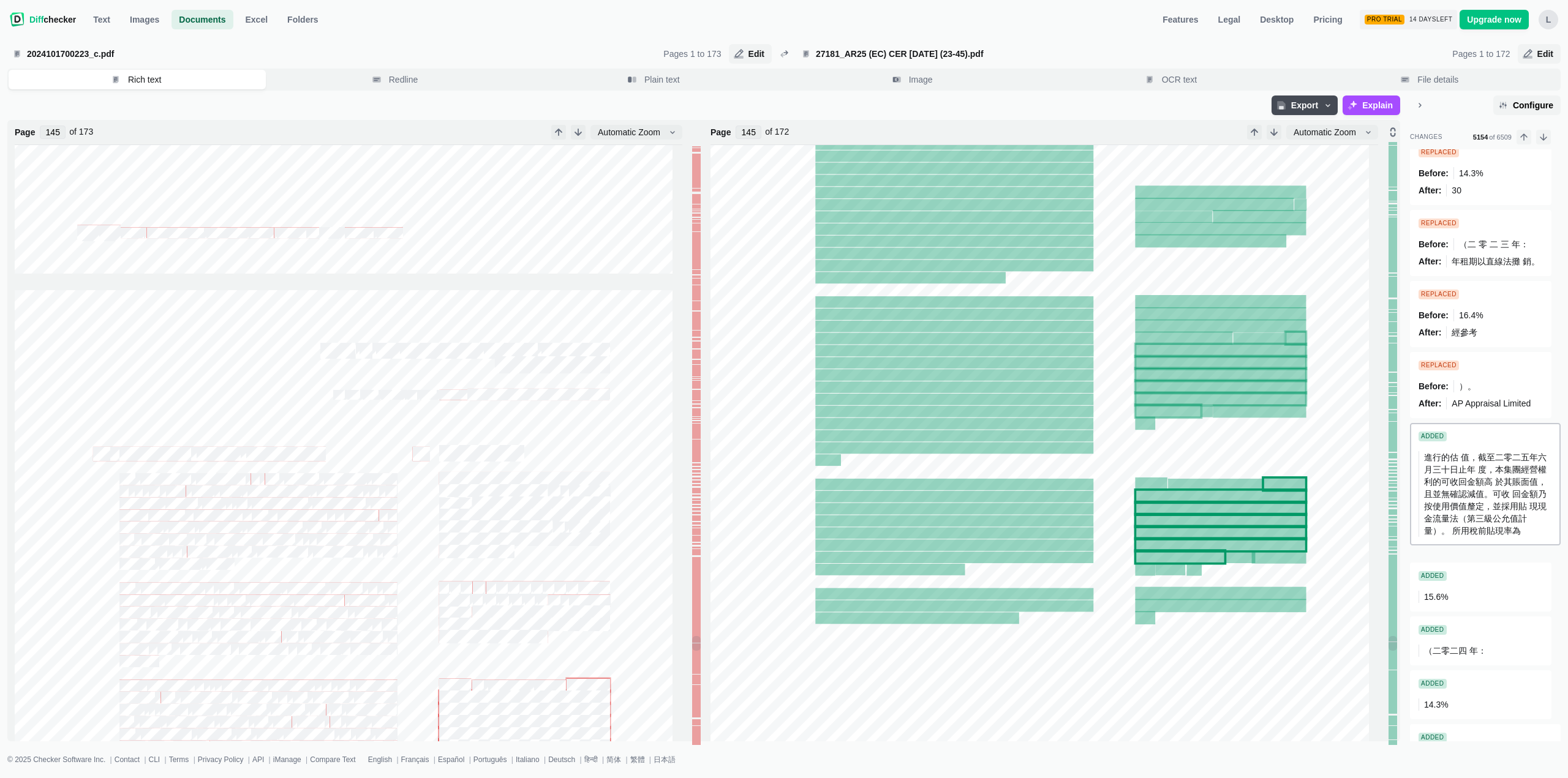
scroll to position [400388, 0]
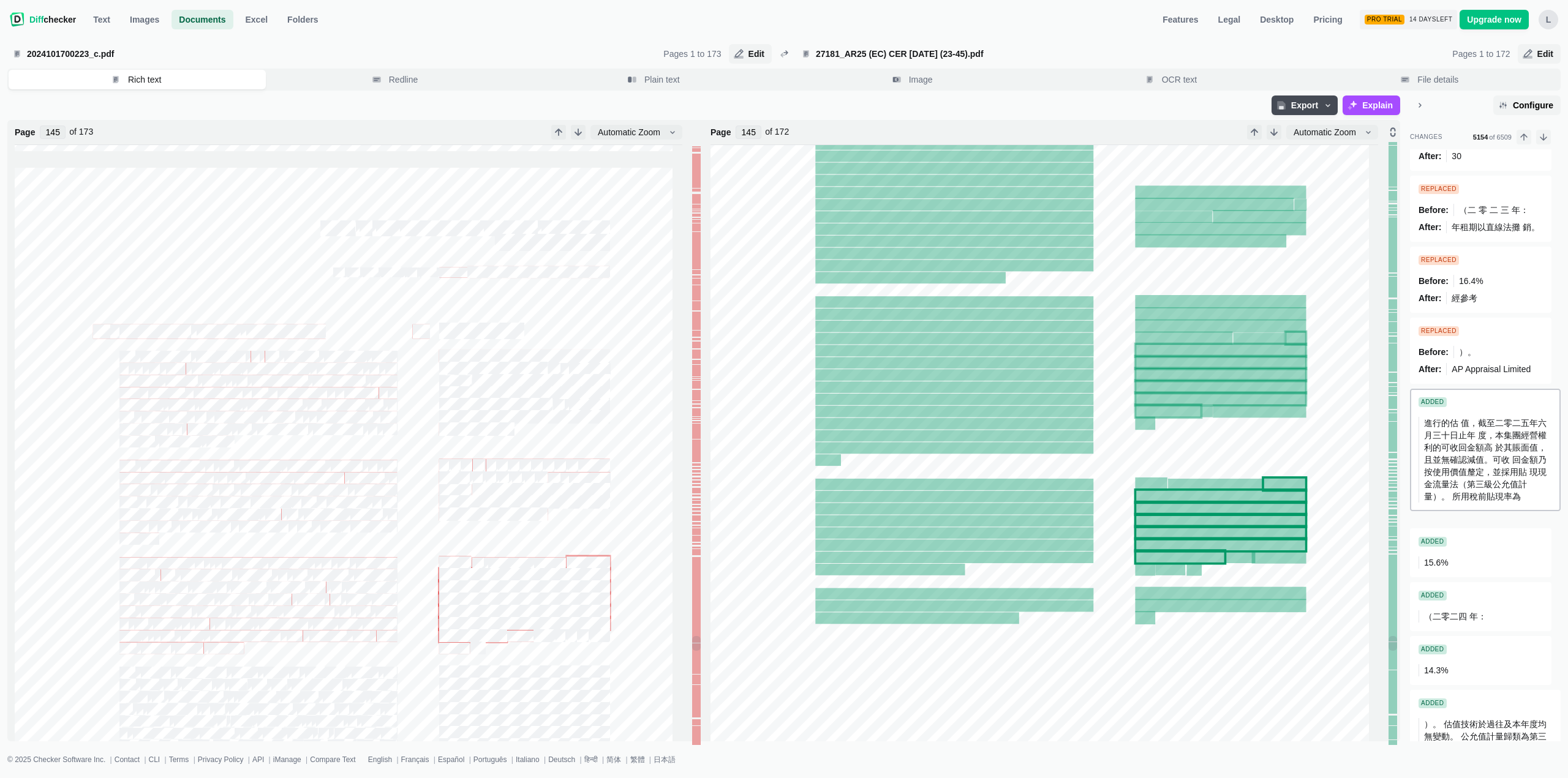
type input "146"
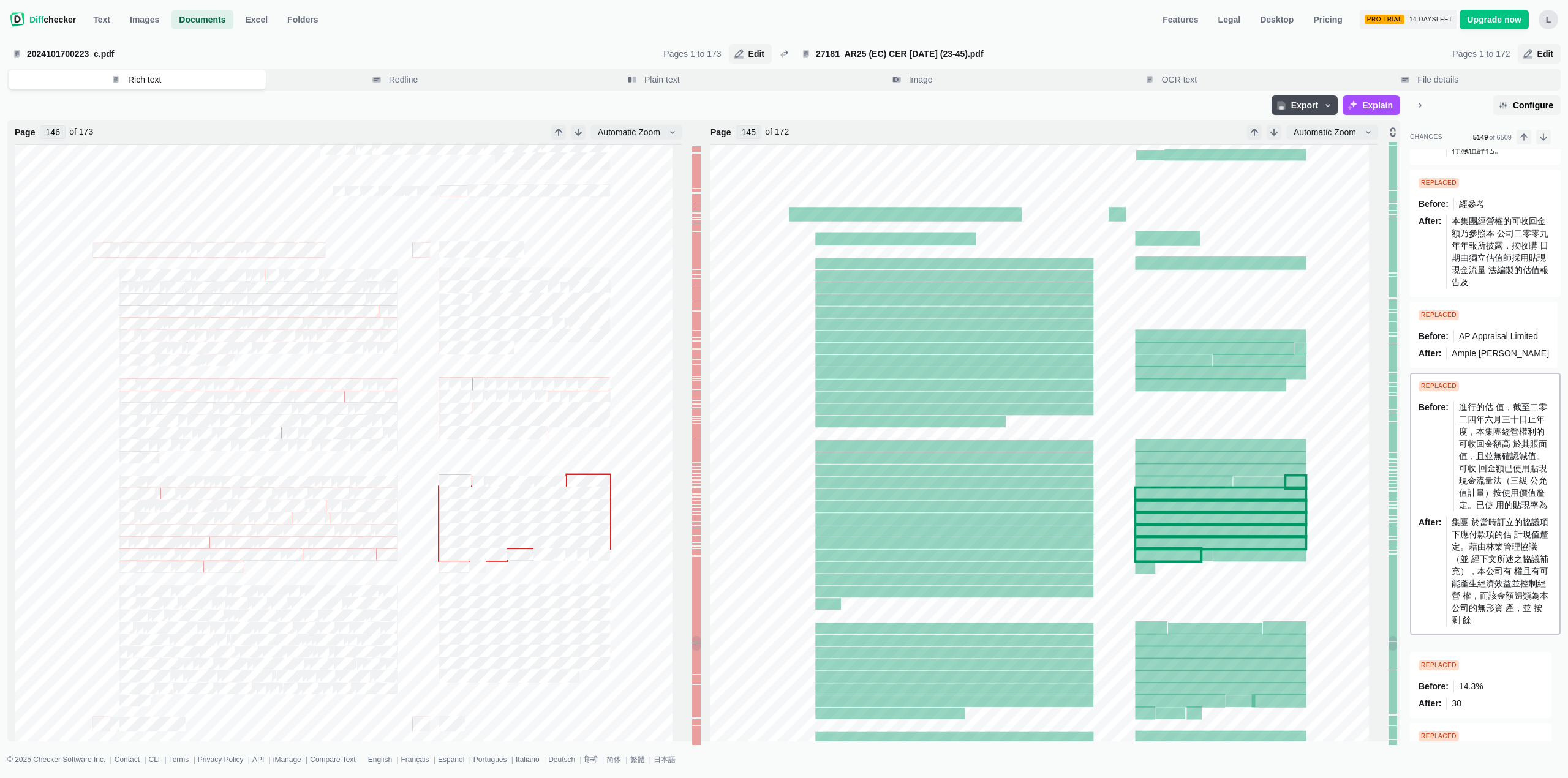
scroll to position [399825, 0]
